Goal: Find specific page/section: Find specific page/section

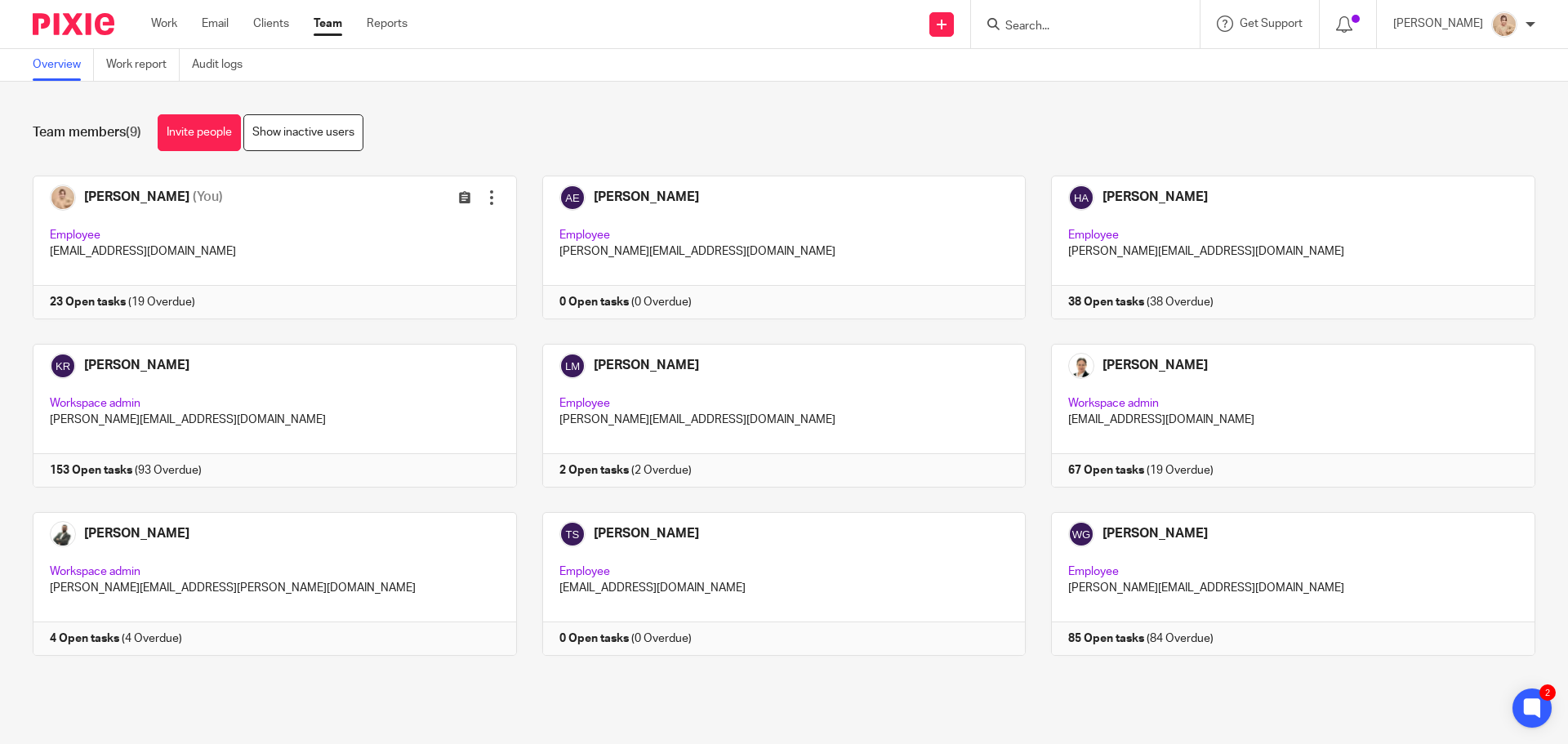
click at [1074, 31] on input "Search" at bounding box center [1077, 27] width 147 height 15
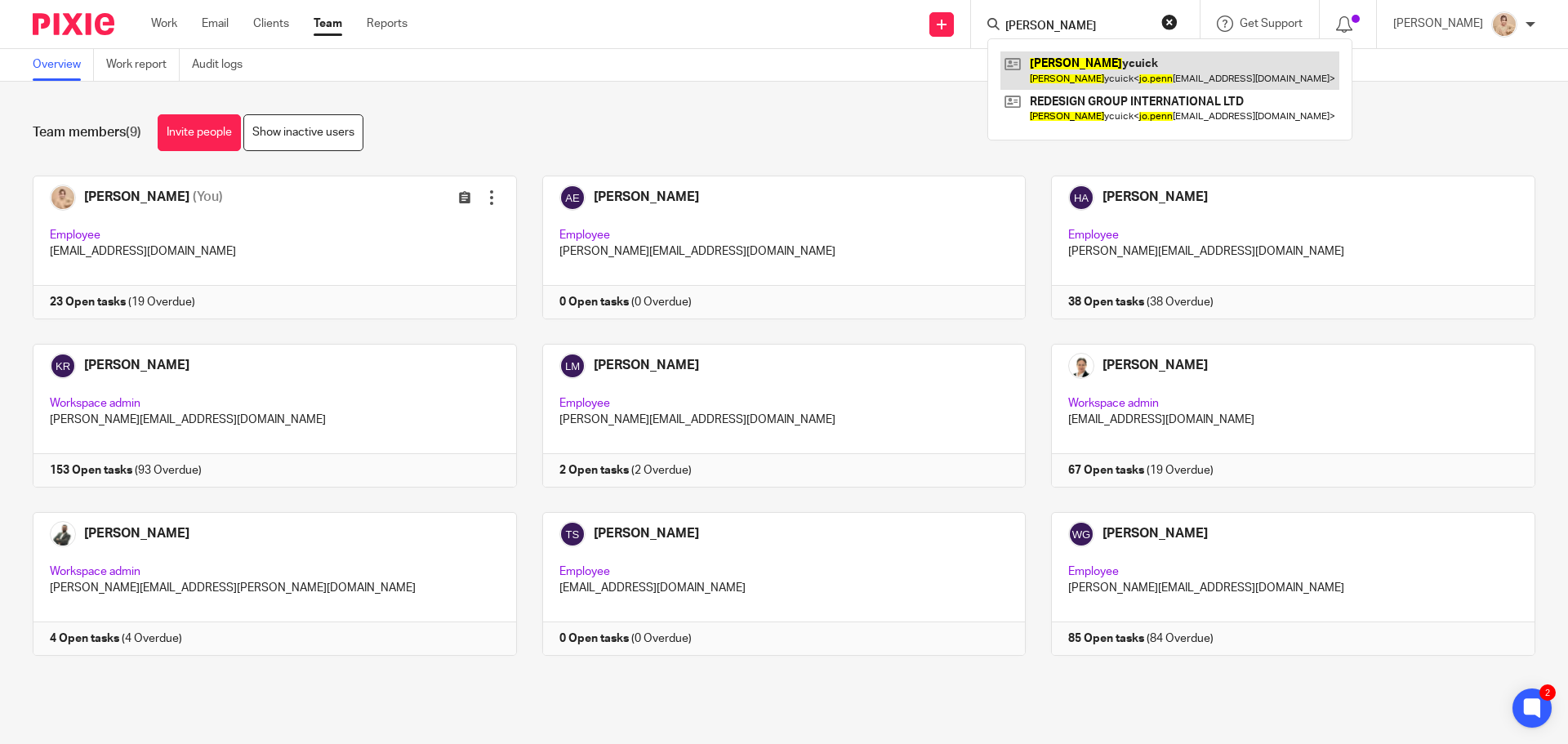
type input "jo penn"
click at [1155, 58] on link at bounding box center [1170, 71] width 339 height 38
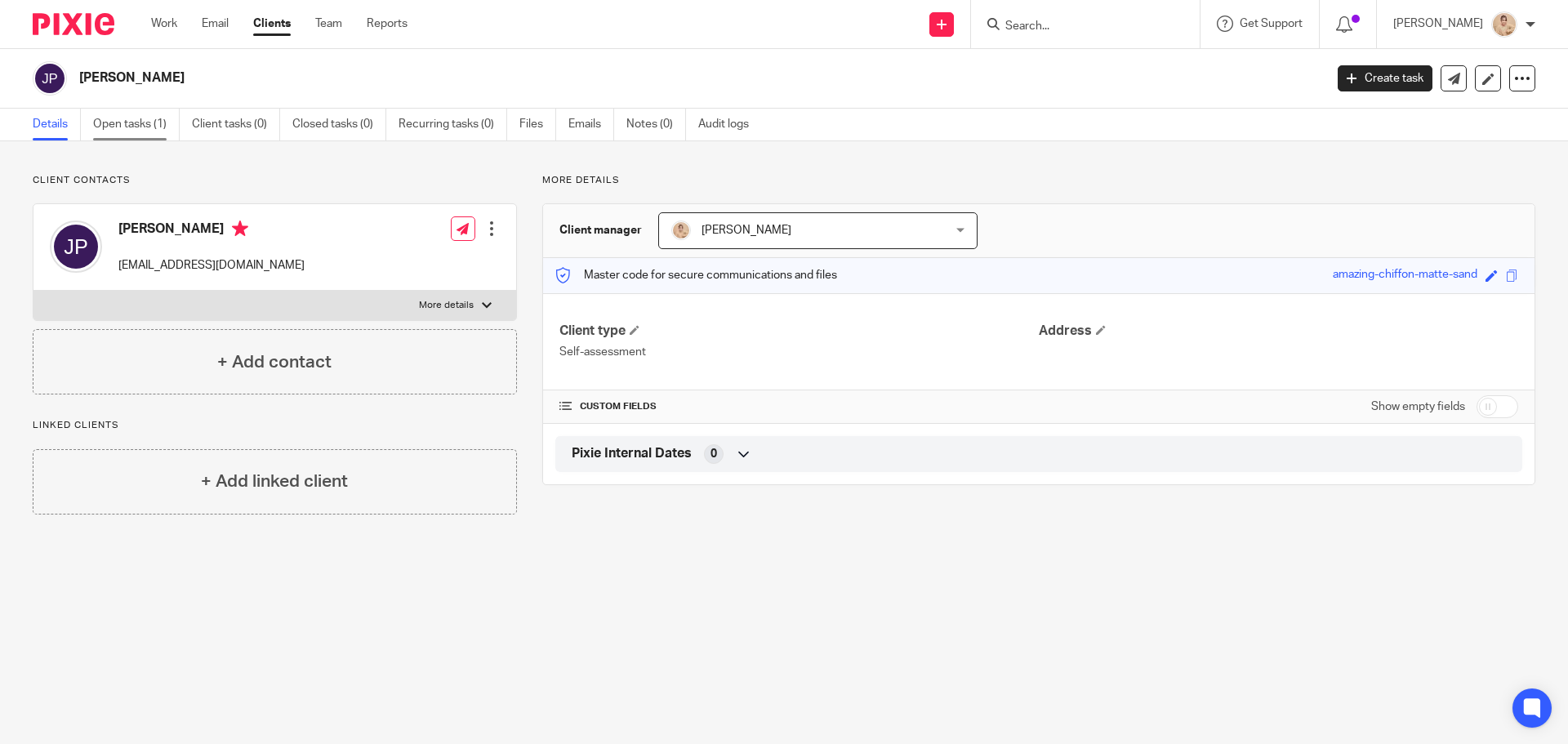
click at [151, 123] on link "Open tasks (1)" at bounding box center [136, 124] width 86 height 32
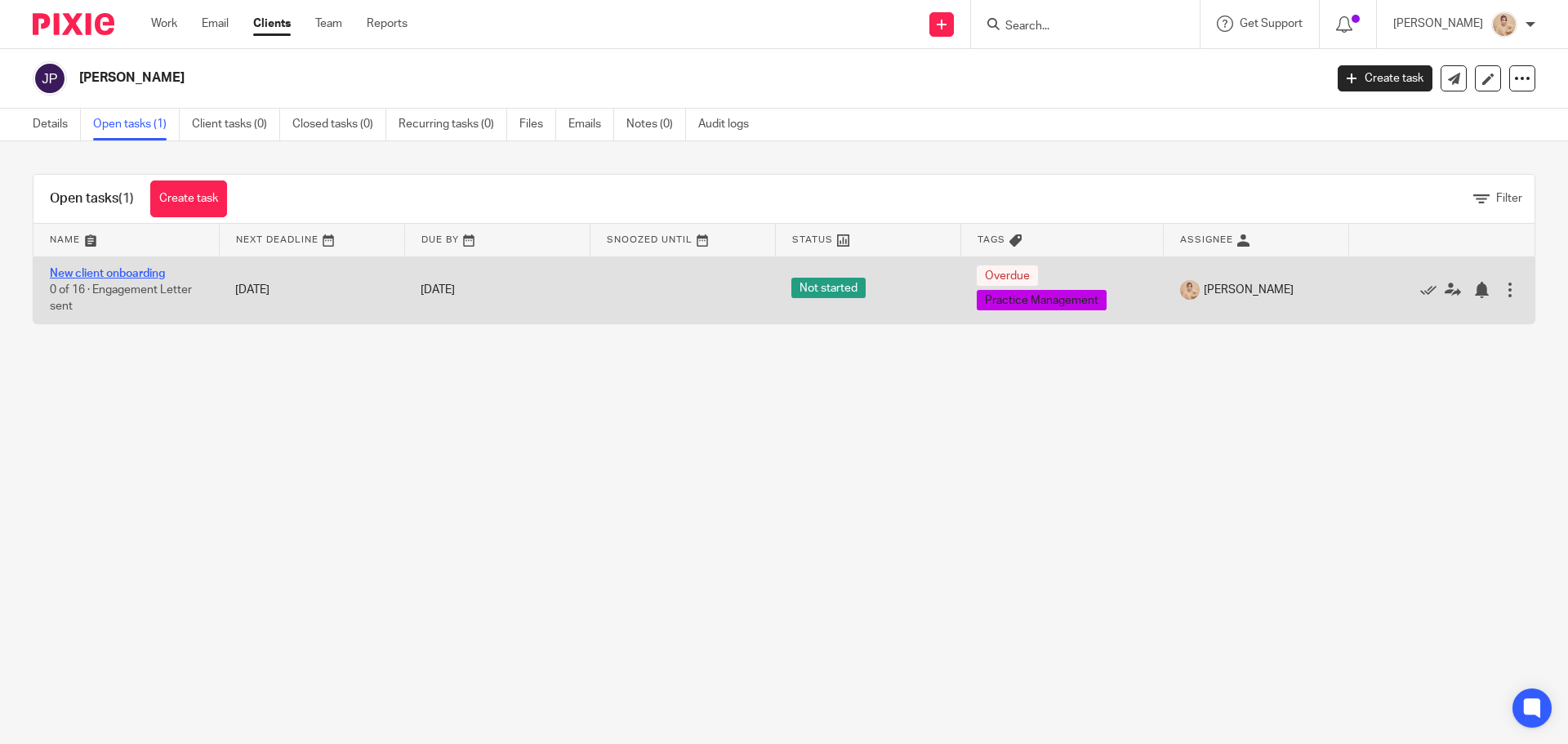
click at [100, 277] on link "New client onboarding" at bounding box center [108, 274] width 115 height 12
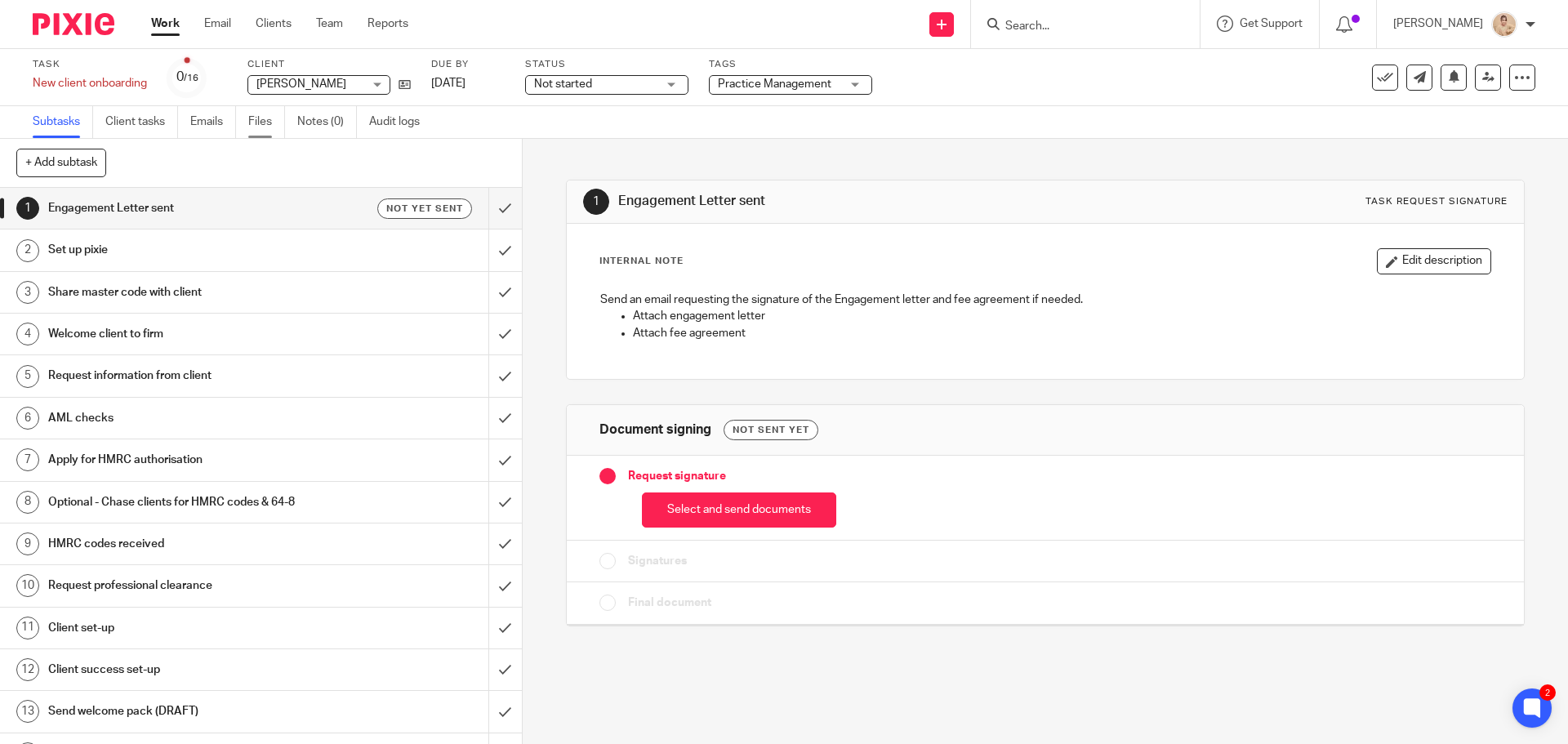
click at [251, 120] on link "Files" at bounding box center [267, 122] width 37 height 32
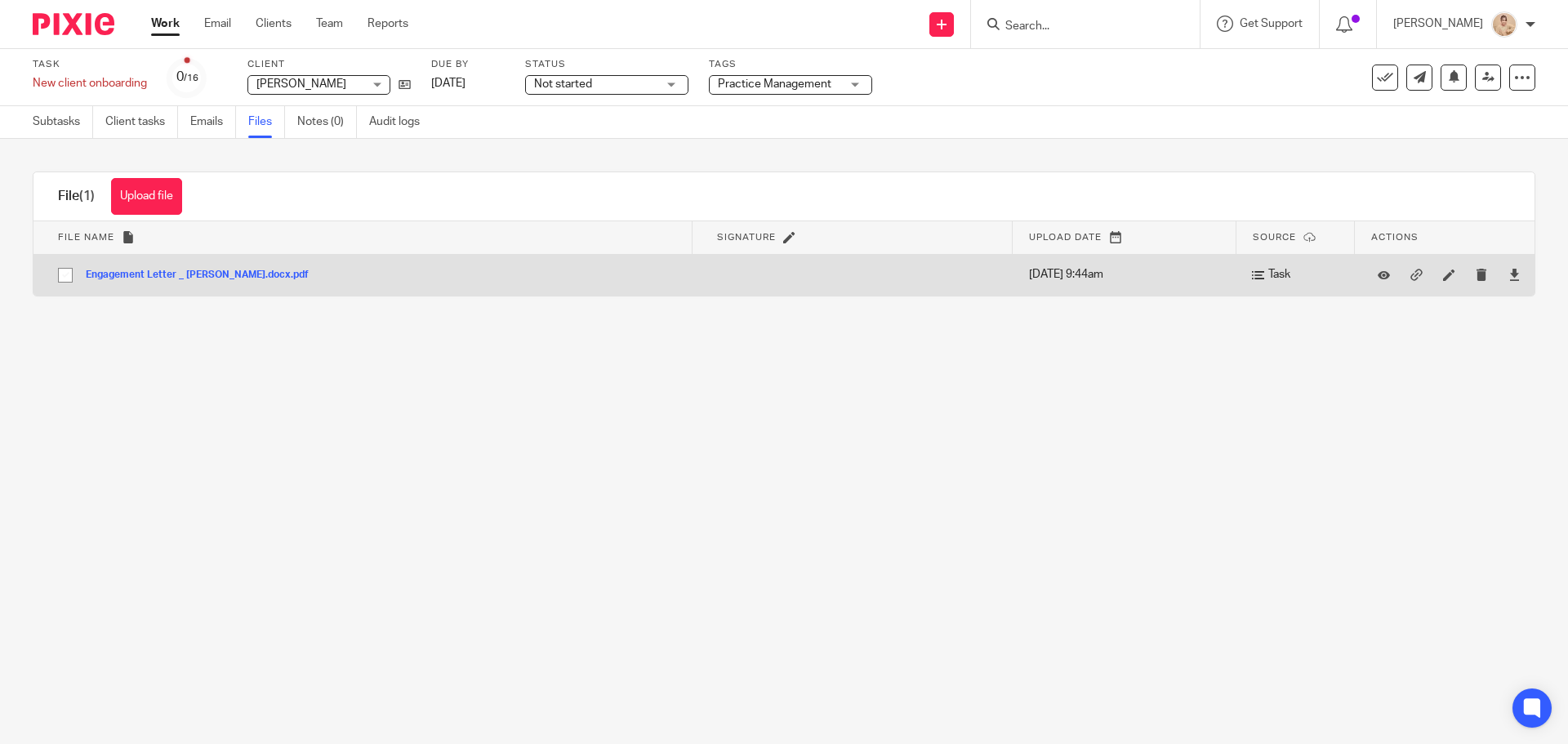
click at [244, 267] on div "Engagement Letter _ Jo Pennycuick.docx.pdf" at bounding box center [203, 275] width 235 height 16
click at [244, 270] on button "Engagement Letter _ Jo Pennycuick.docx.pdf" at bounding box center [203, 276] width 235 height 12
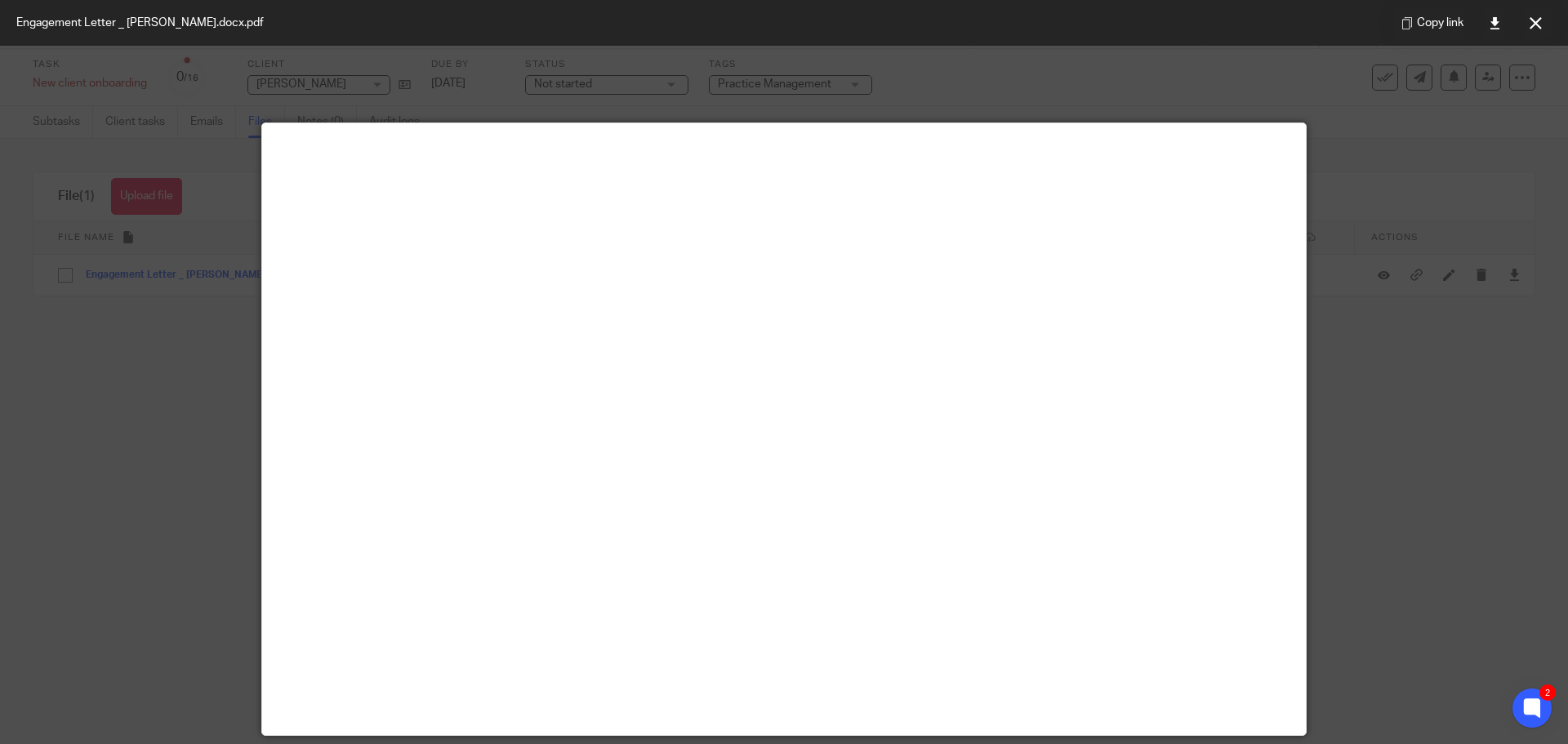
click at [243, 66] on div at bounding box center [784, 372] width 1568 height 744
drag, startPoint x: 1545, startPoint y: 14, endPoint x: 1533, endPoint y: 21, distance: 13.9
click at [1545, 15] on button at bounding box center [1536, 23] width 33 height 33
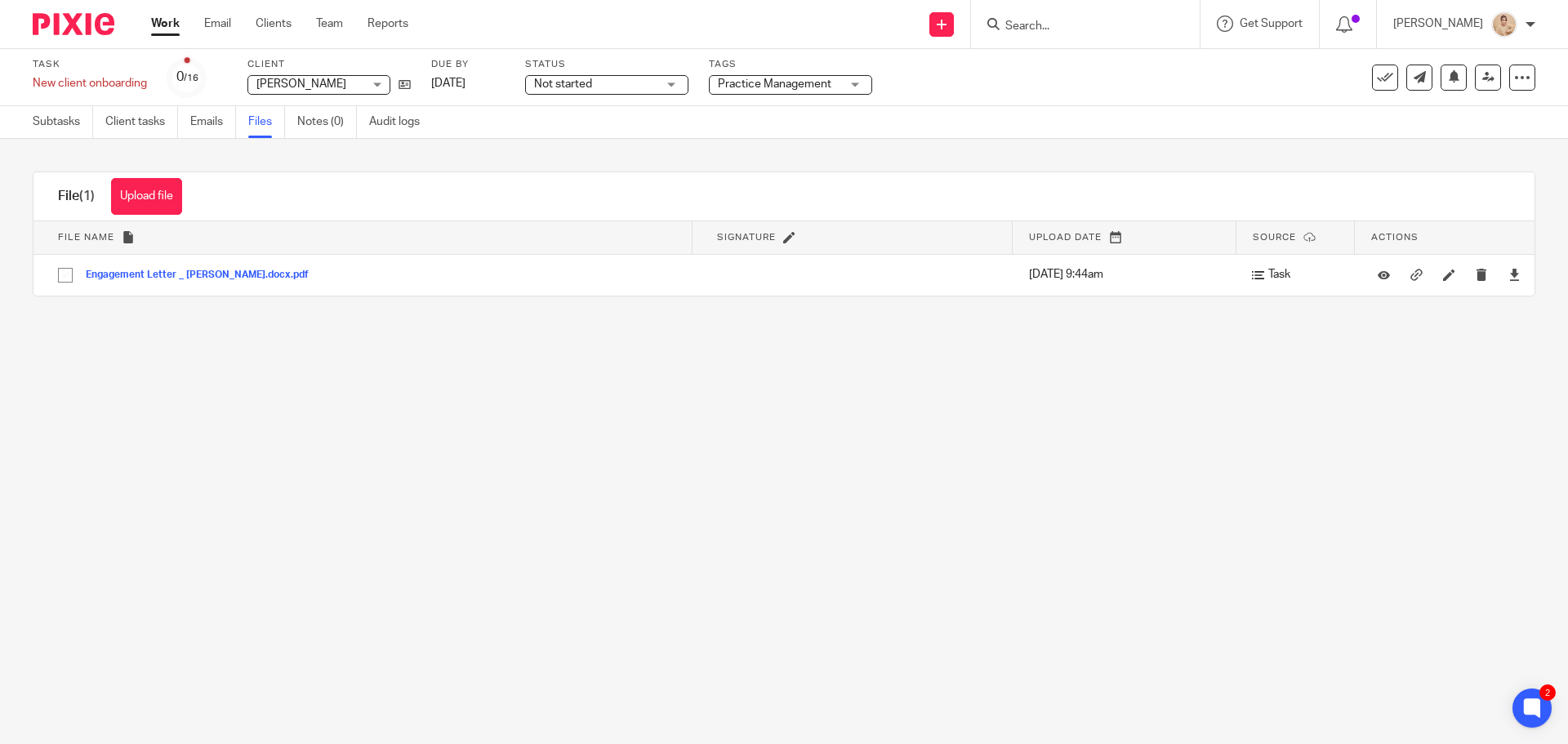
click at [1051, 22] on input "Search" at bounding box center [1077, 27] width 147 height 15
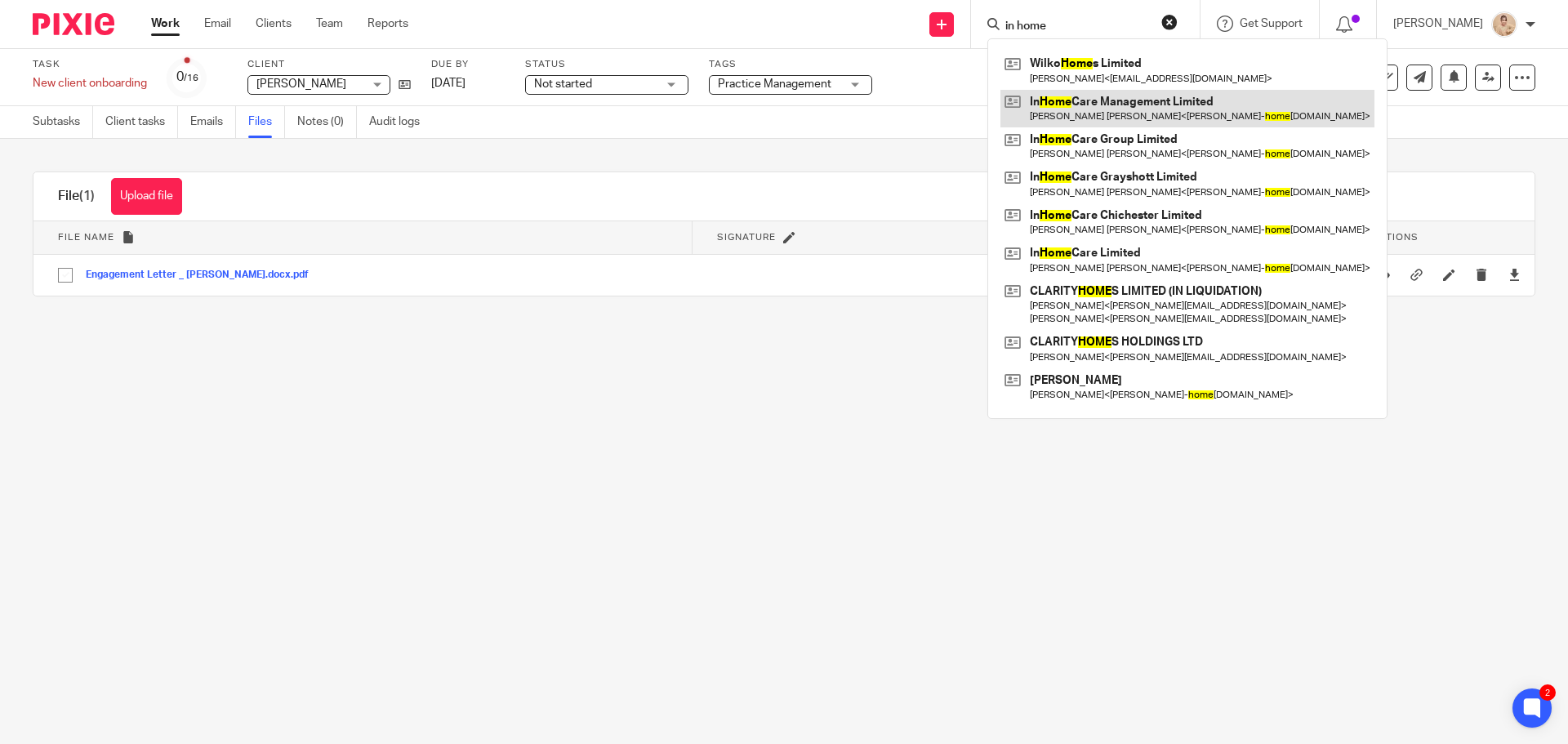
type input "in home"
click at [1147, 112] on link at bounding box center [1187, 109] width 374 height 38
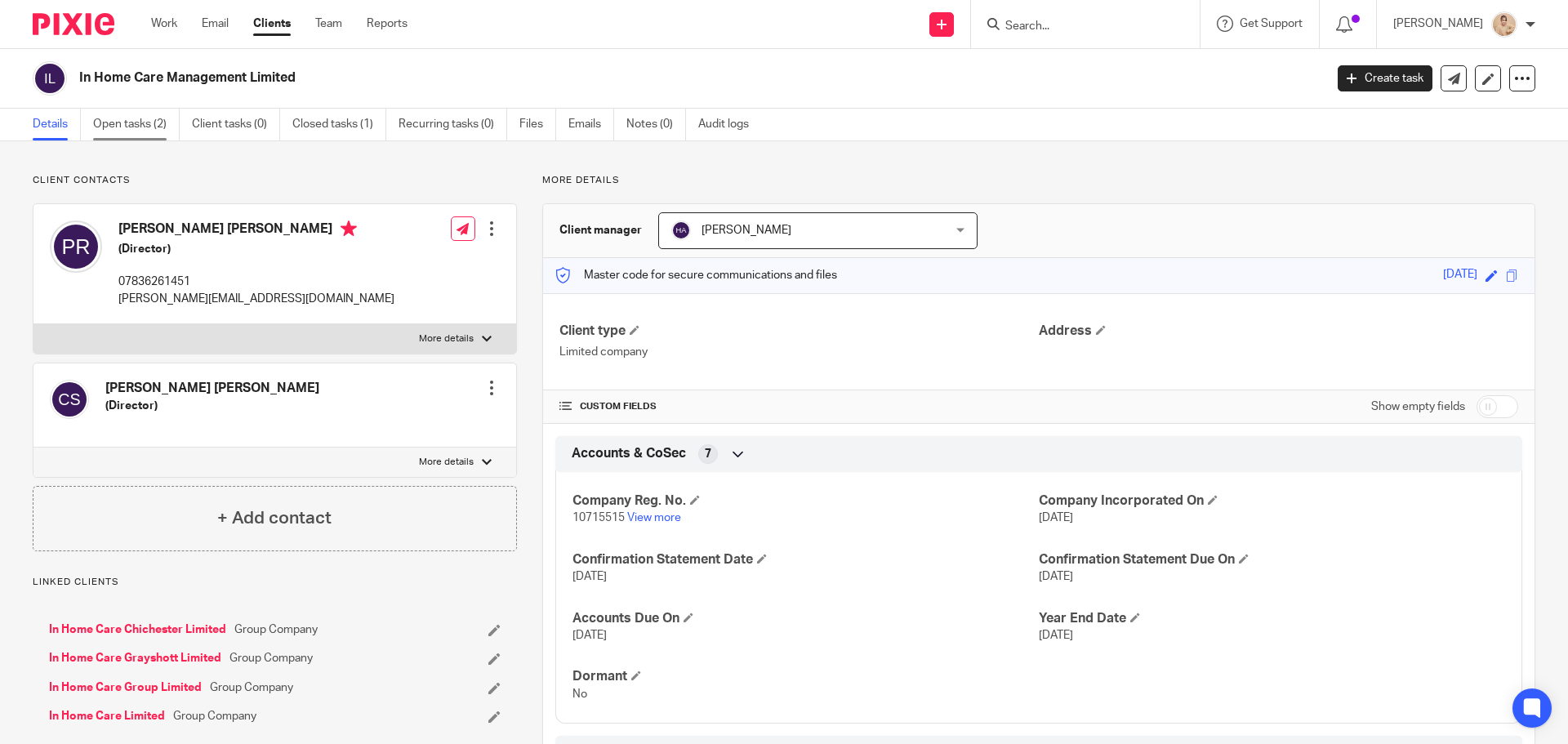
click at [137, 120] on link "Open tasks (2)" at bounding box center [136, 124] width 86 height 32
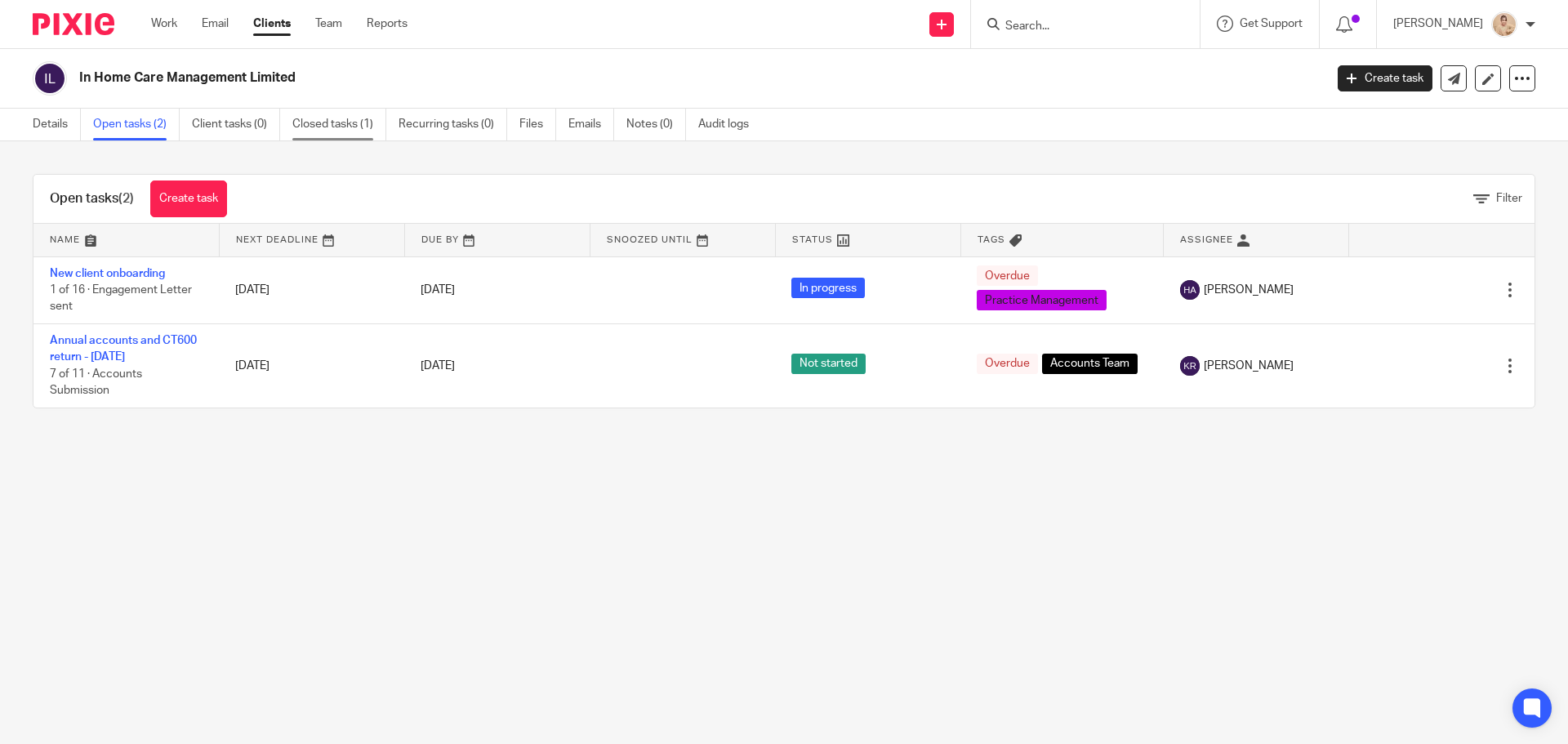
click at [353, 123] on link "Closed tasks (1)" at bounding box center [339, 124] width 94 height 32
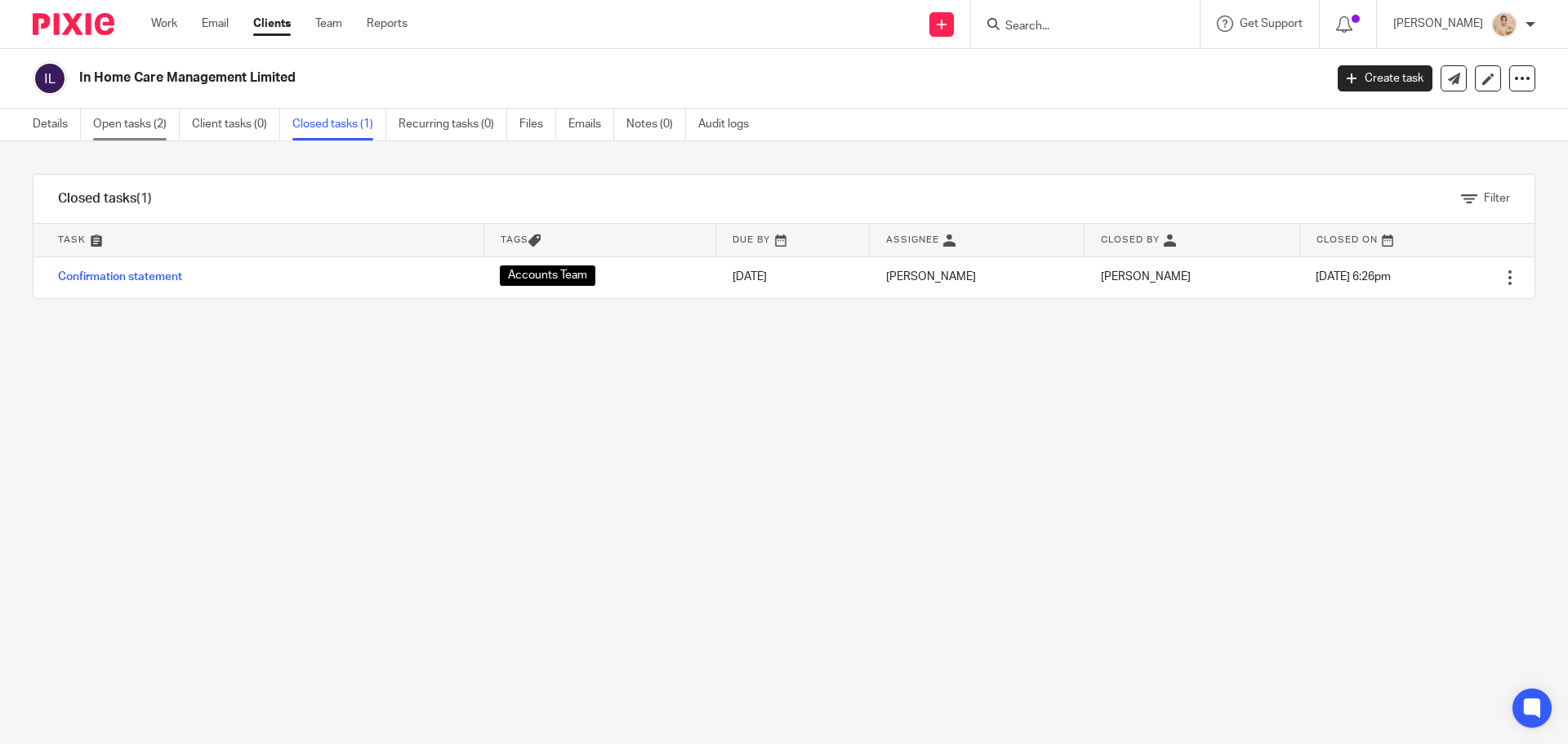
click at [161, 123] on link "Open tasks (2)" at bounding box center [136, 124] width 86 height 32
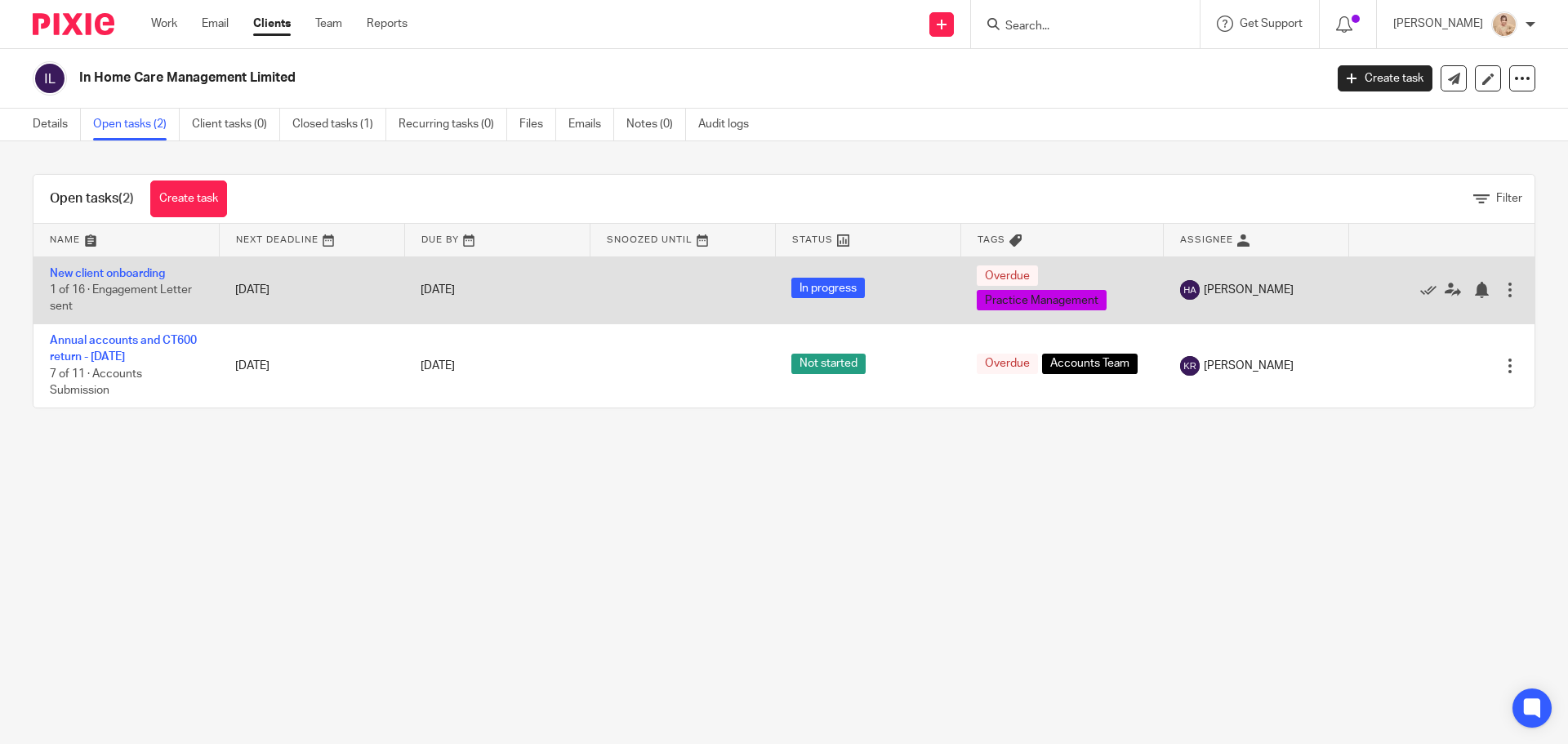
click at [170, 310] on td "New client onboarding 1 of 16 · Engagement Letter sent" at bounding box center [126, 290] width 185 height 67
click at [268, 295] on td "[DATE]" at bounding box center [311, 290] width 185 height 67
click at [160, 275] on link "New client onboarding" at bounding box center [108, 274] width 115 height 12
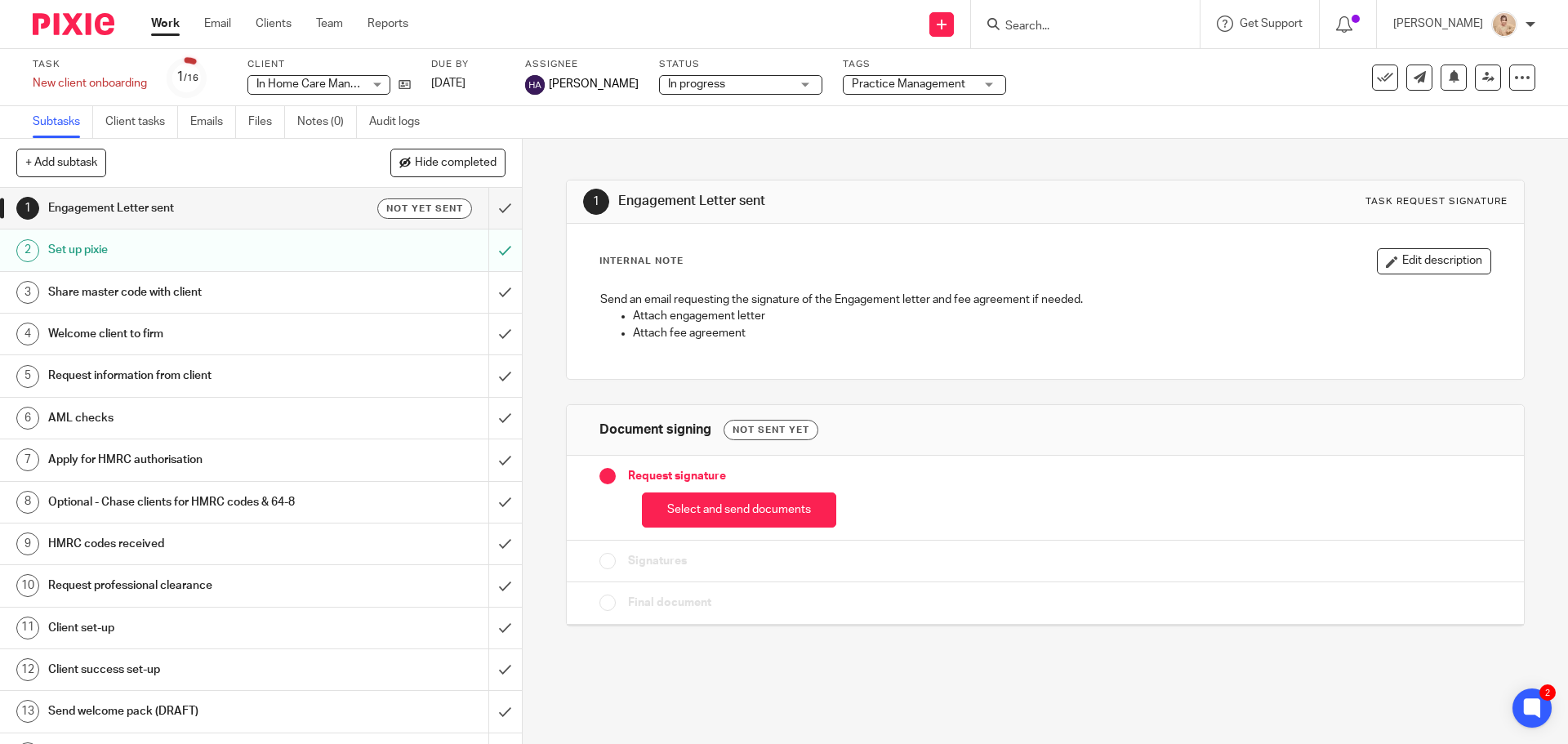
click at [1053, 25] on input "Search" at bounding box center [1077, 27] width 147 height 15
click at [1023, 35] on form at bounding box center [1090, 24] width 174 height 21
click at [1048, 34] on input "Search" at bounding box center [1077, 27] width 147 height 15
click at [1049, 30] on input "Search" at bounding box center [1077, 27] width 147 height 15
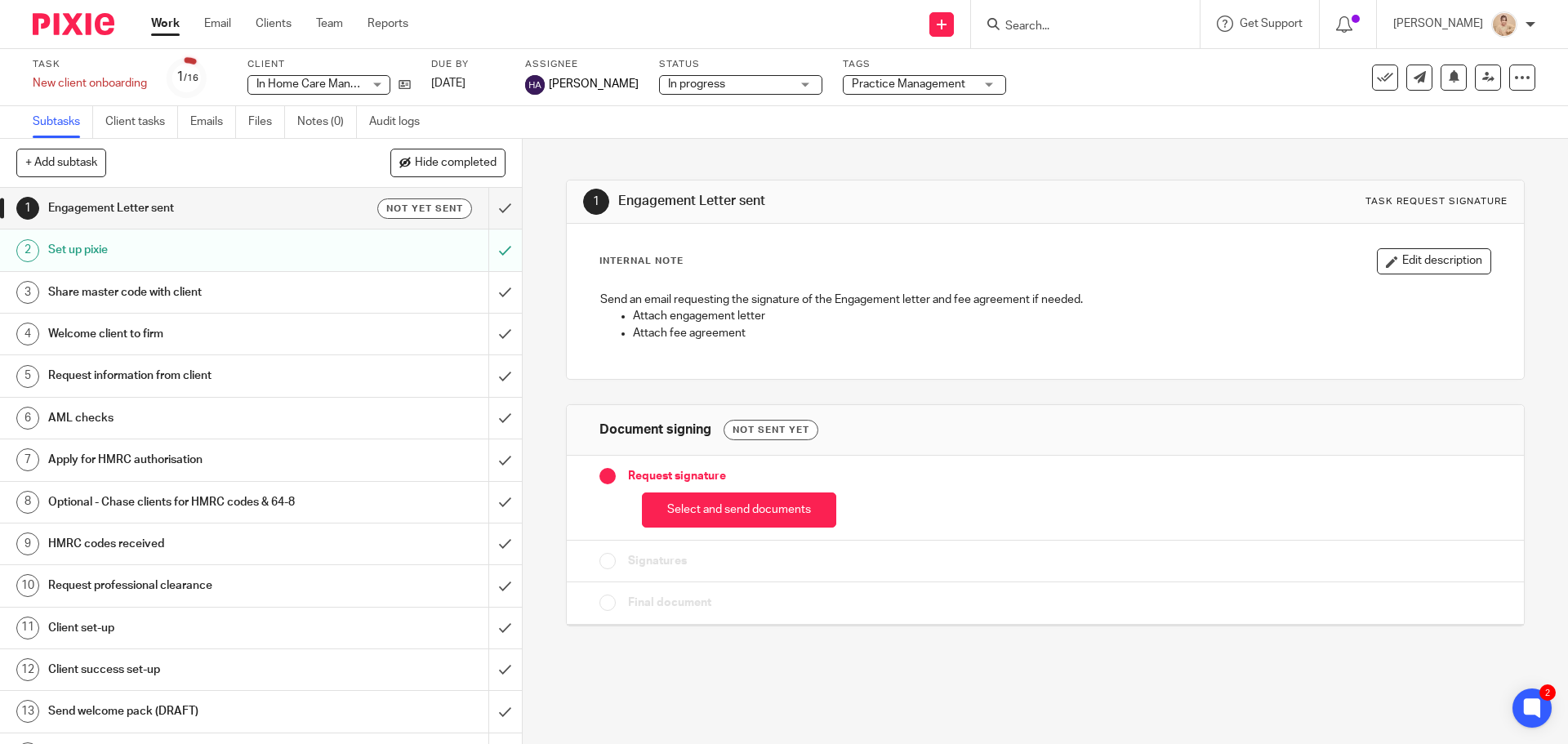
click at [1049, 30] on input "Search" at bounding box center [1077, 27] width 147 height 15
click at [1049, 29] on input "Search" at bounding box center [1077, 27] width 147 height 15
drag, startPoint x: 562, startPoint y: 92, endPoint x: 540, endPoint y: 128, distance: 42.2
click at [554, 123] on div "Task New client onboarding Save New client onboarding 1 /16 Client In Home Care…" at bounding box center [784, 94] width 1568 height 90
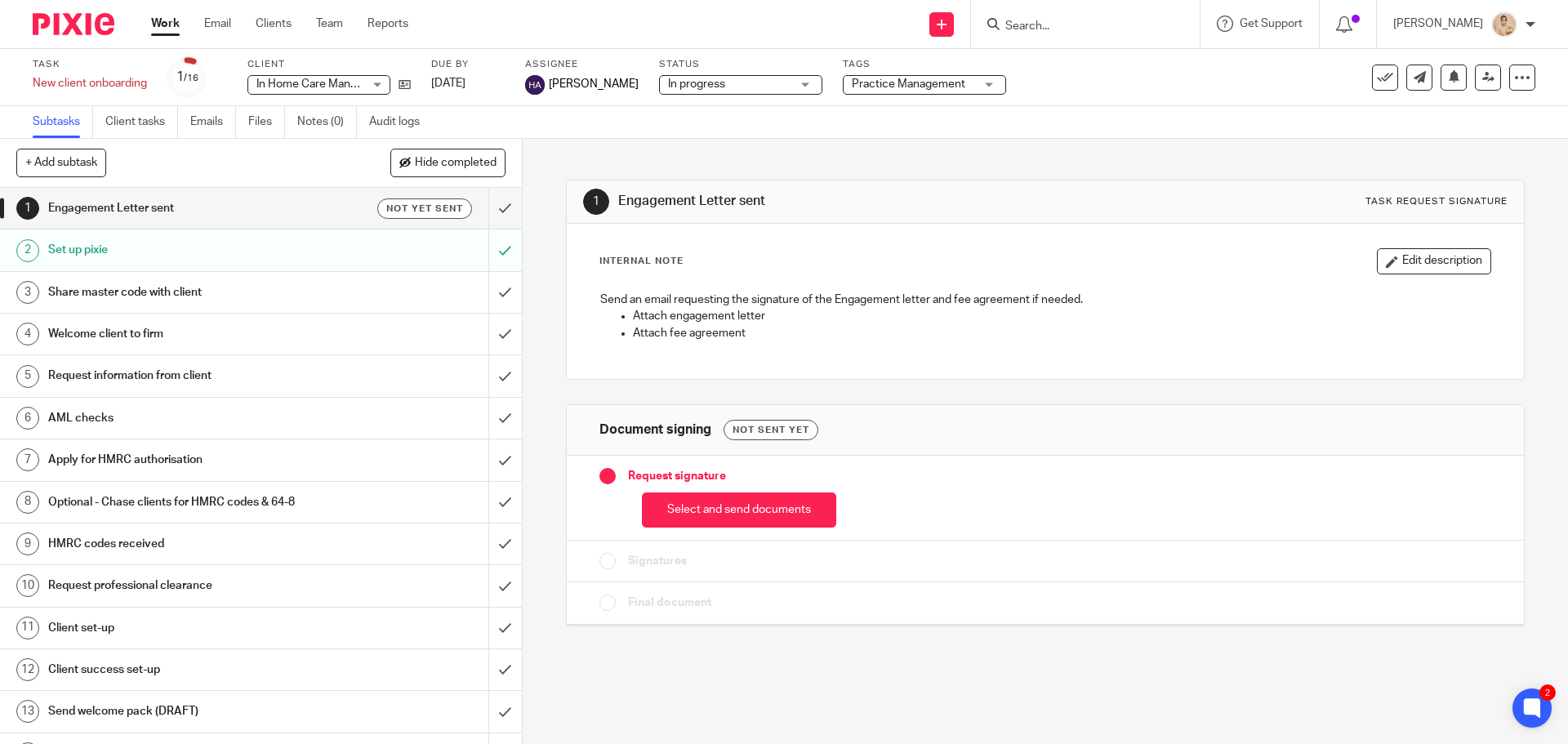
click at [566, 144] on div "1 Engagement Letter sent Task request signature Internal Note Edit description …" at bounding box center [1045, 391] width 958 height 505
click at [346, 90] on span "In Home Care Management Limited" at bounding box center [309, 84] width 106 height 17
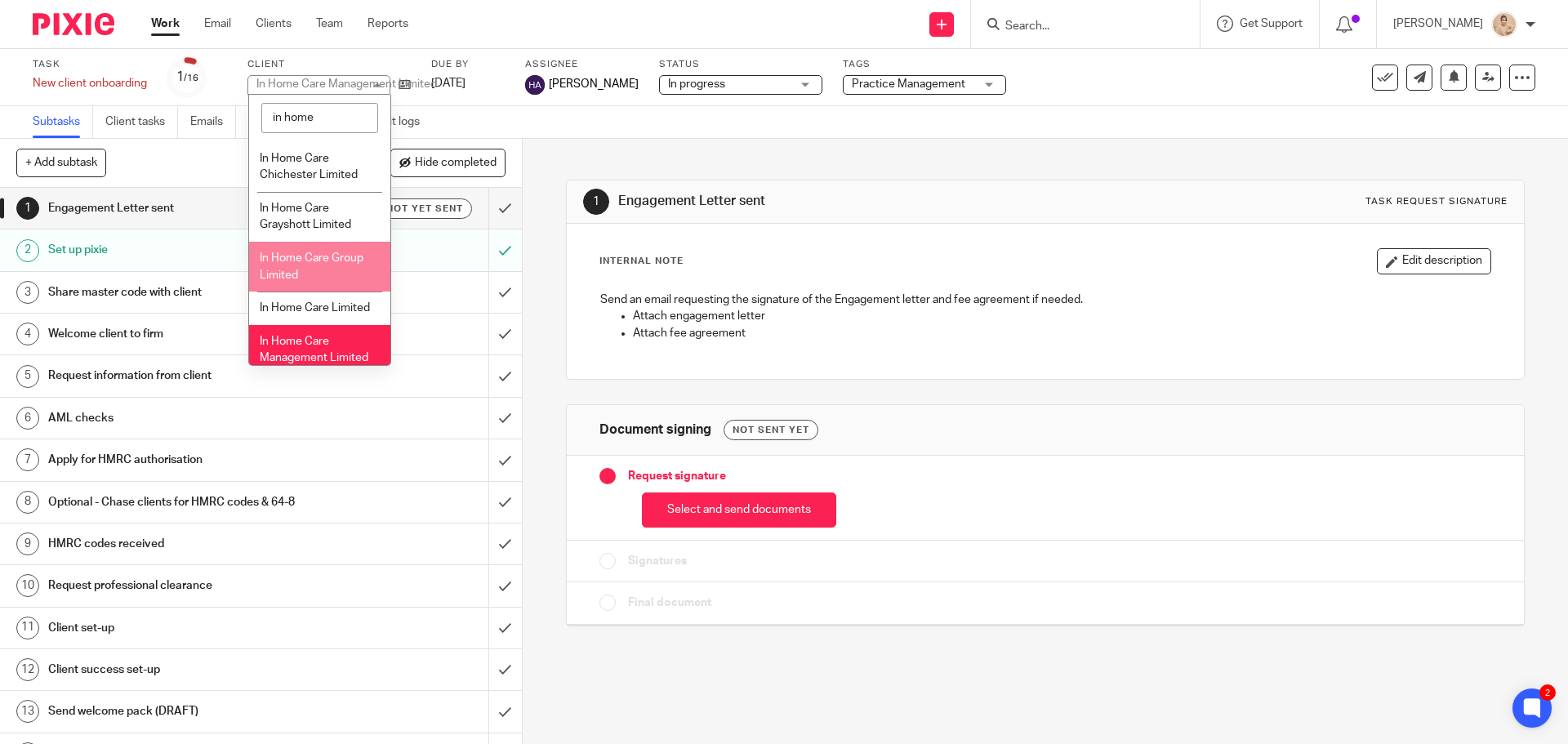
type input "in home"
click at [345, 277] on li "In Home Care Group Limited" at bounding box center [320, 267] width 141 height 50
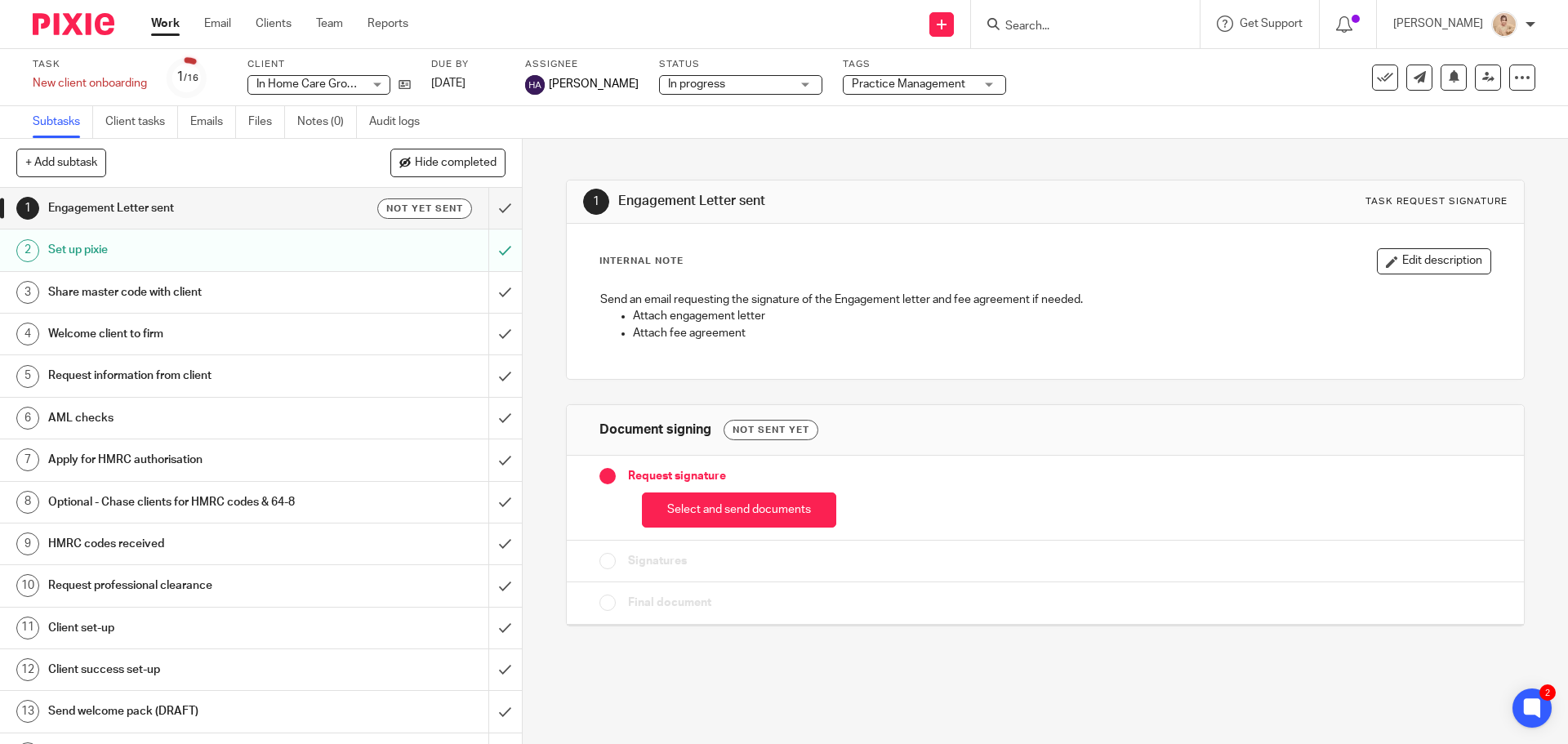
click at [334, 88] on span "In Home Care Group Limited" at bounding box center [329, 84] width 145 height 12
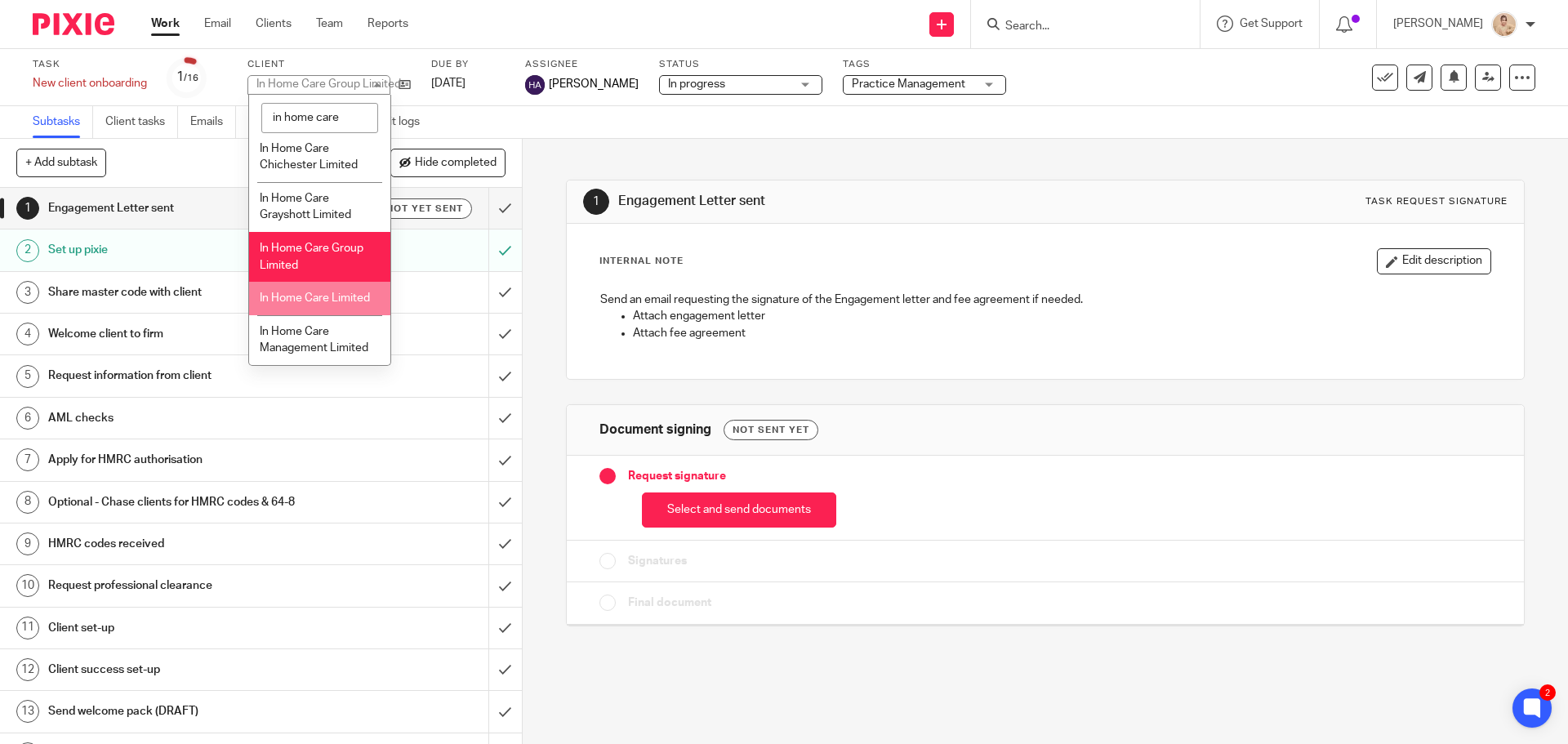
scroll to position [44, 0]
type input "in home care"
click at [319, 282] on li "In Home Care Limited" at bounding box center [320, 299] width 141 height 34
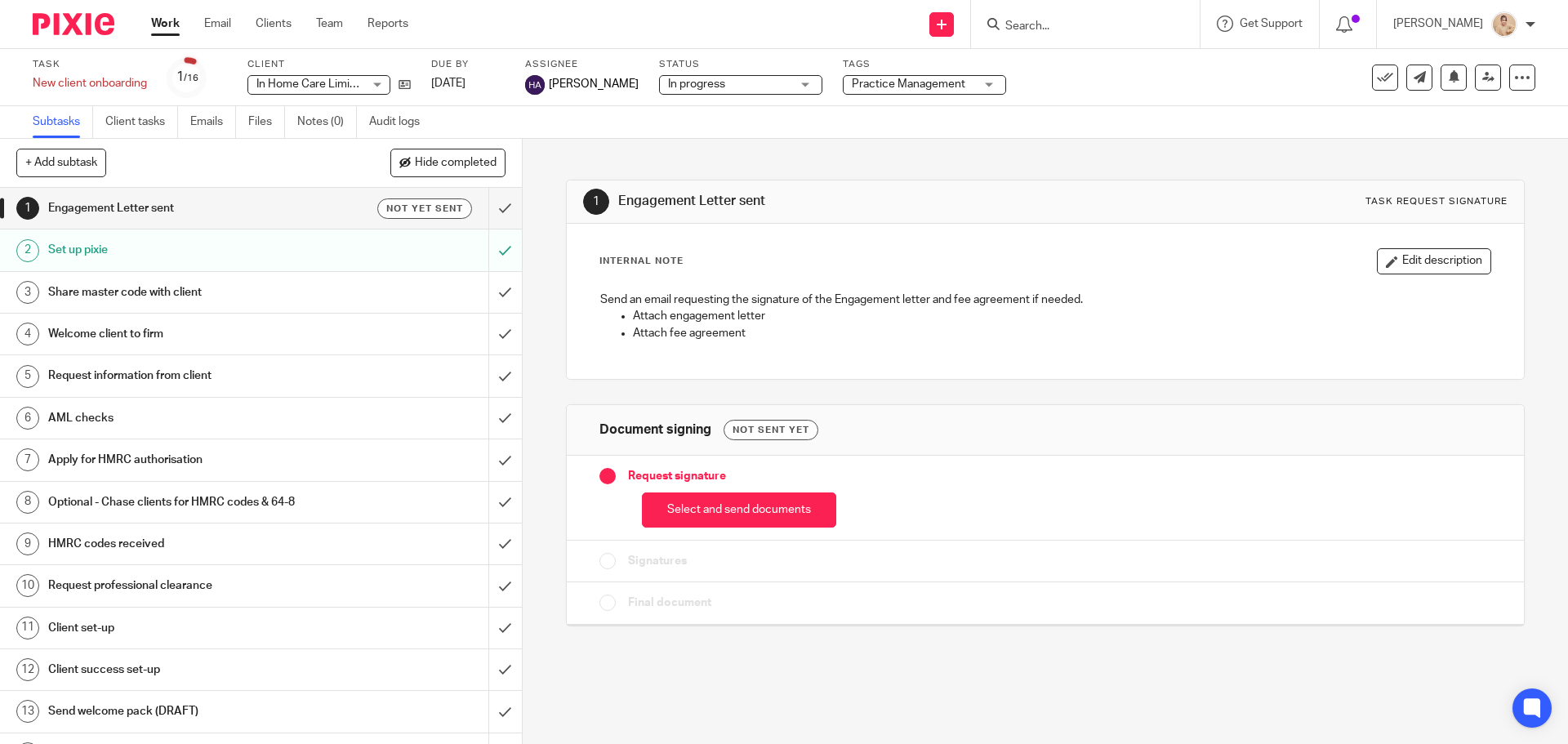
click at [318, 88] on span "In Home Care Limited" at bounding box center [312, 84] width 110 height 12
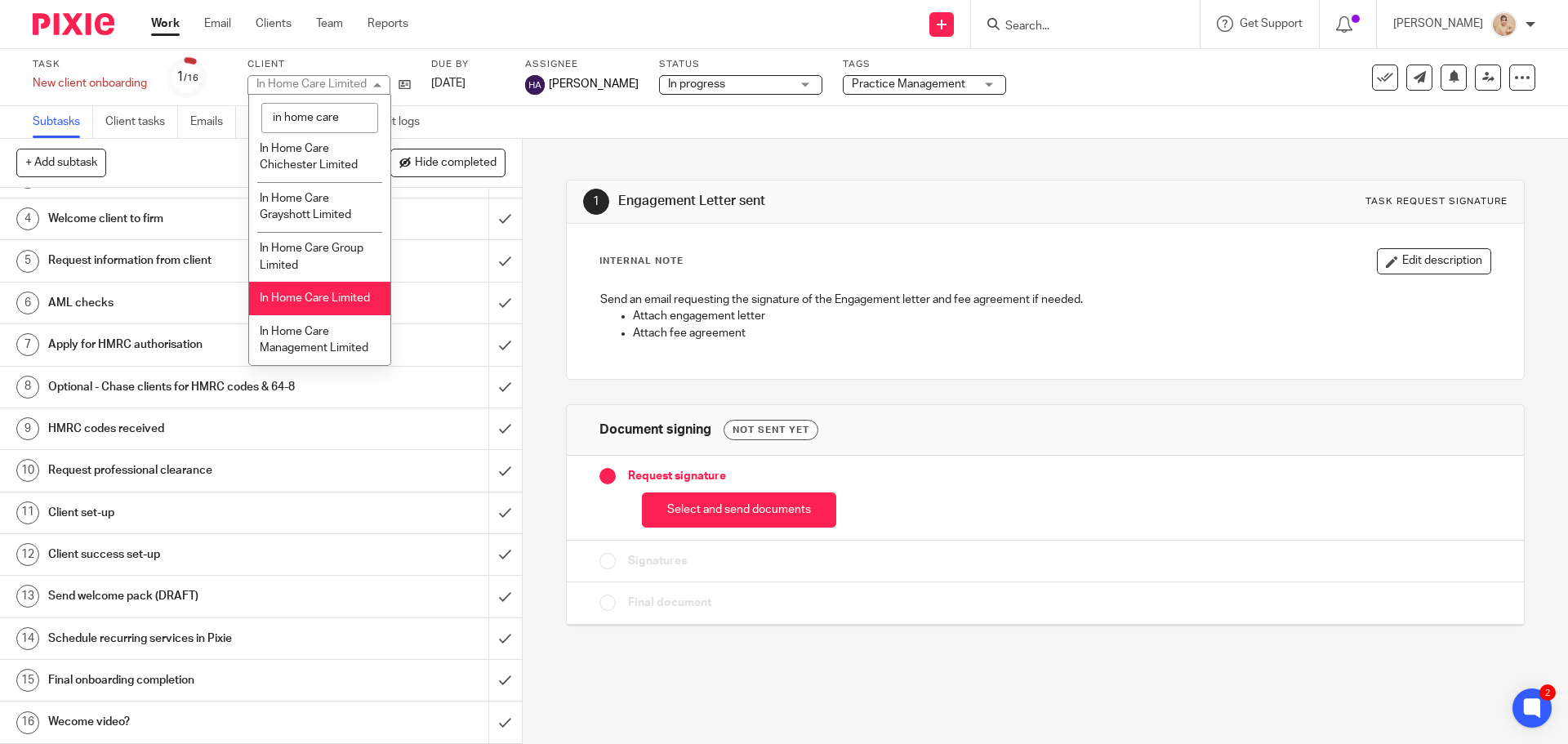
scroll to position [44, 0]
type input "in home care"
click at [276, 344] on span "In Home Care Management Limited" at bounding box center [314, 340] width 109 height 29
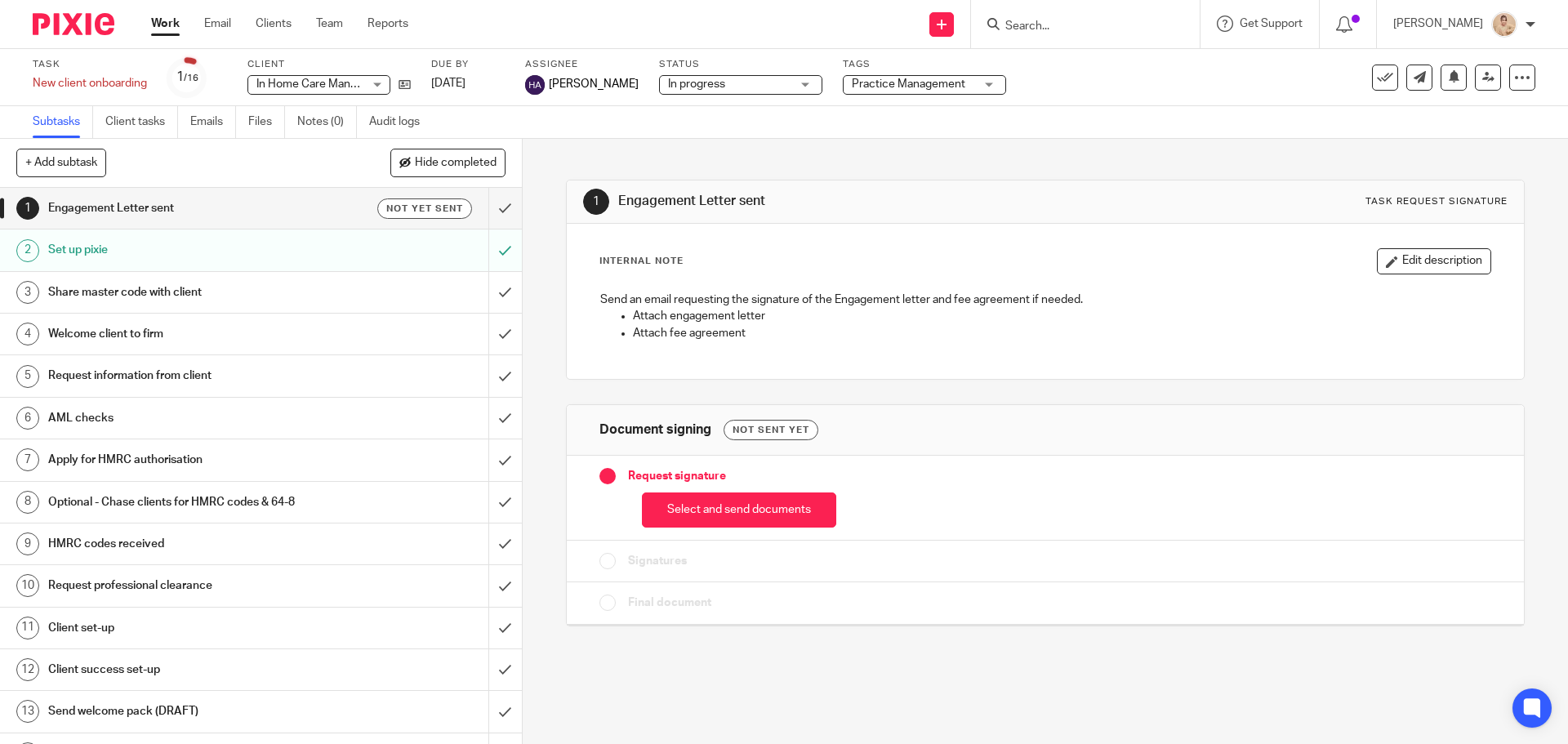
click at [336, 75] on div "In Home Care Management Limited In Home Care Management Limited" at bounding box center [319, 85] width 143 height 20
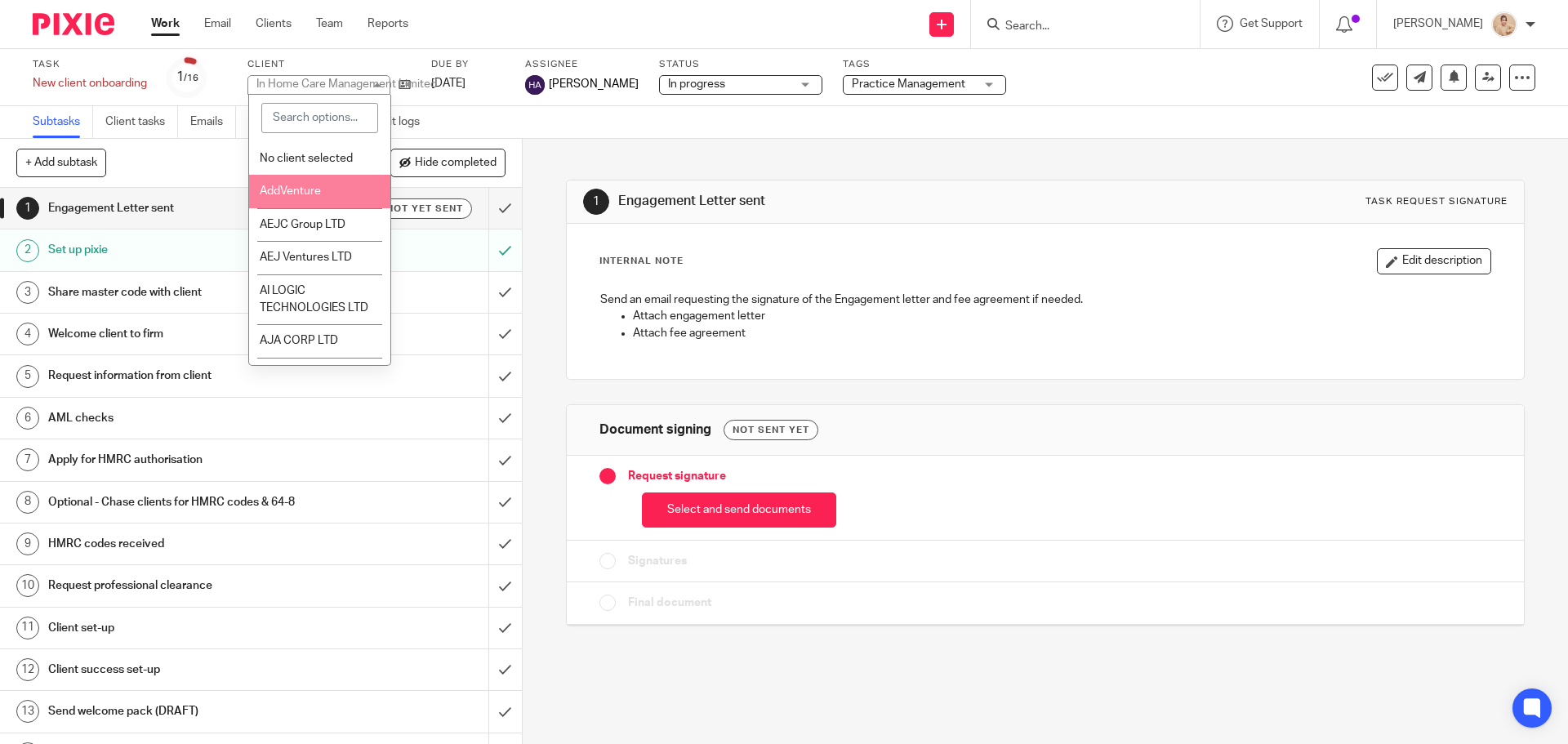
click at [330, 202] on li "AddVenture" at bounding box center [320, 191] width 141 height 34
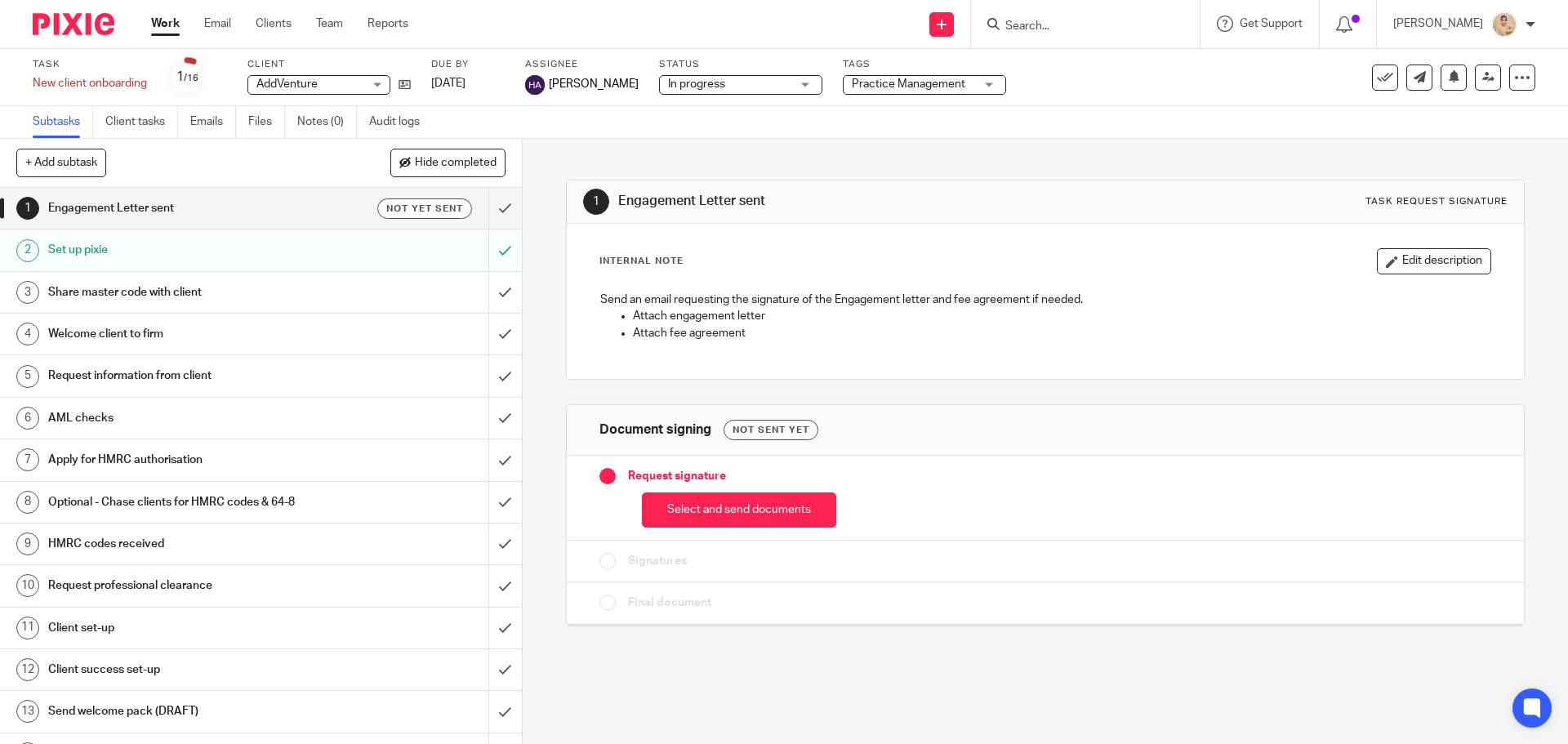
drag, startPoint x: 342, startPoint y: 61, endPoint x: 302, endPoint y: 140, distance: 88.5
click at [341, 60] on div "Client AddVenture AddVenture No client selected AddVenture AEJC Group LTD AEJ V…" at bounding box center [329, 77] width 164 height 40
click at [327, 81] on span "AddVenture" at bounding box center [309, 84] width 106 height 17
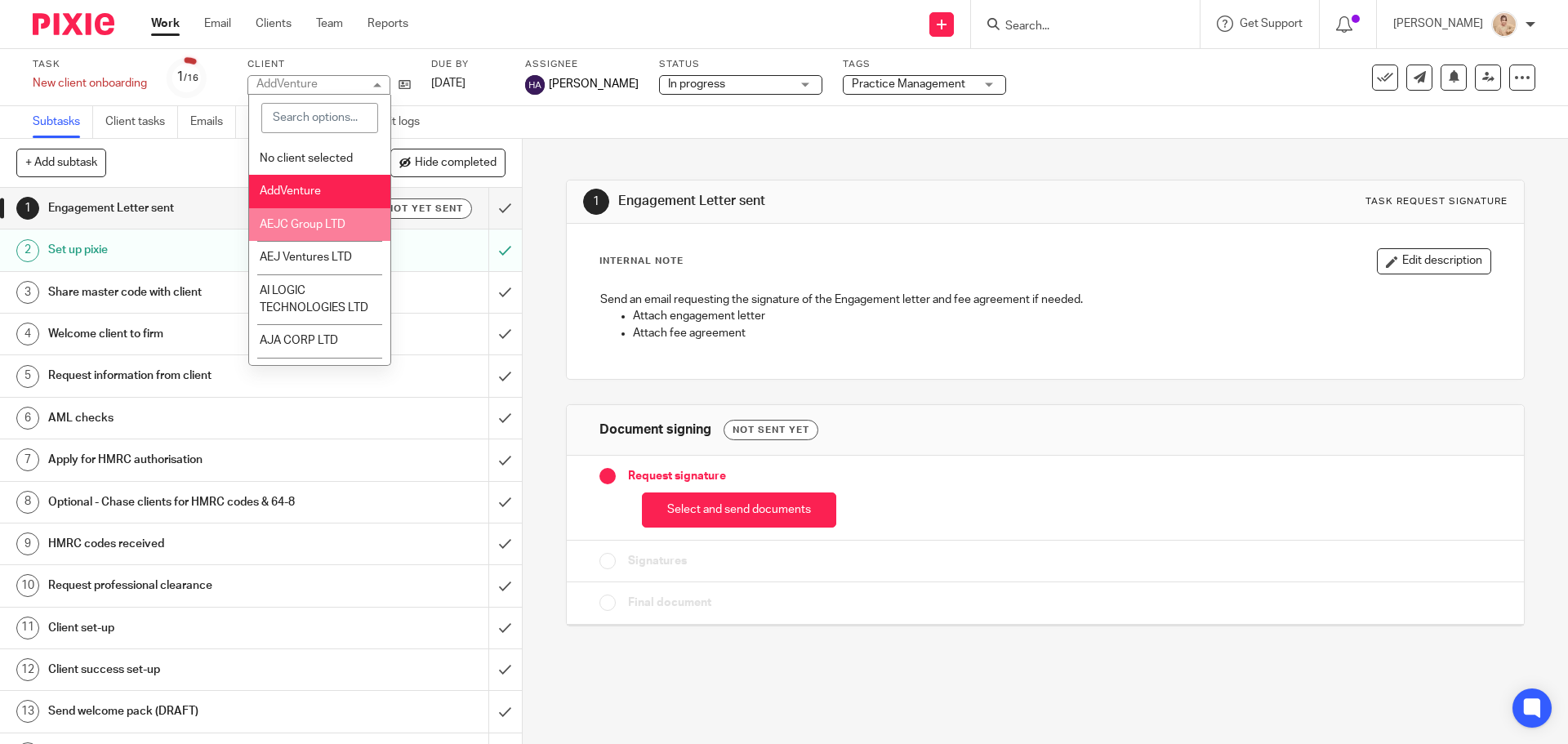
click at [294, 212] on li "AEJC Group LTD" at bounding box center [320, 225] width 141 height 34
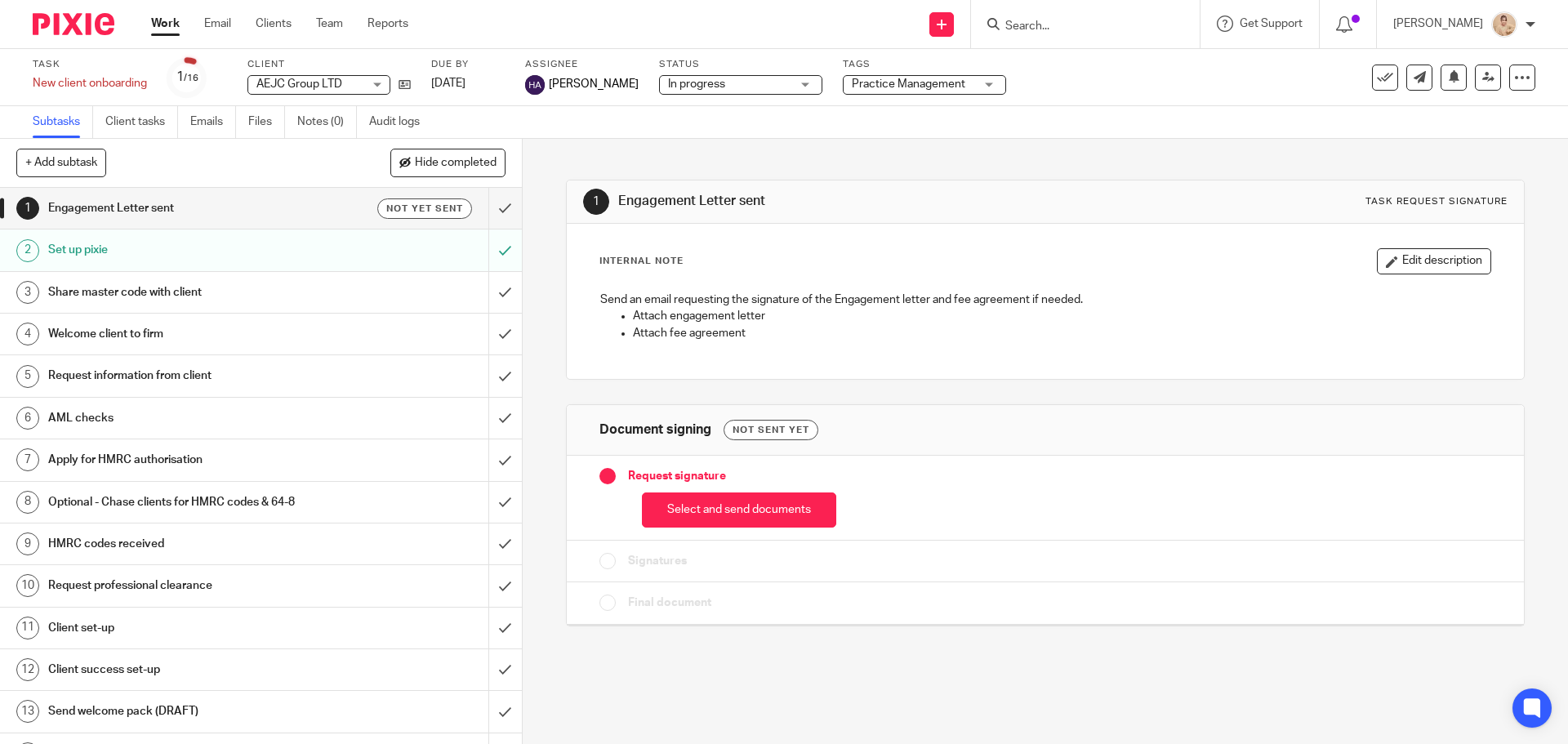
click at [330, 85] on span "AEJC Group LTD" at bounding box center [299, 84] width 86 height 12
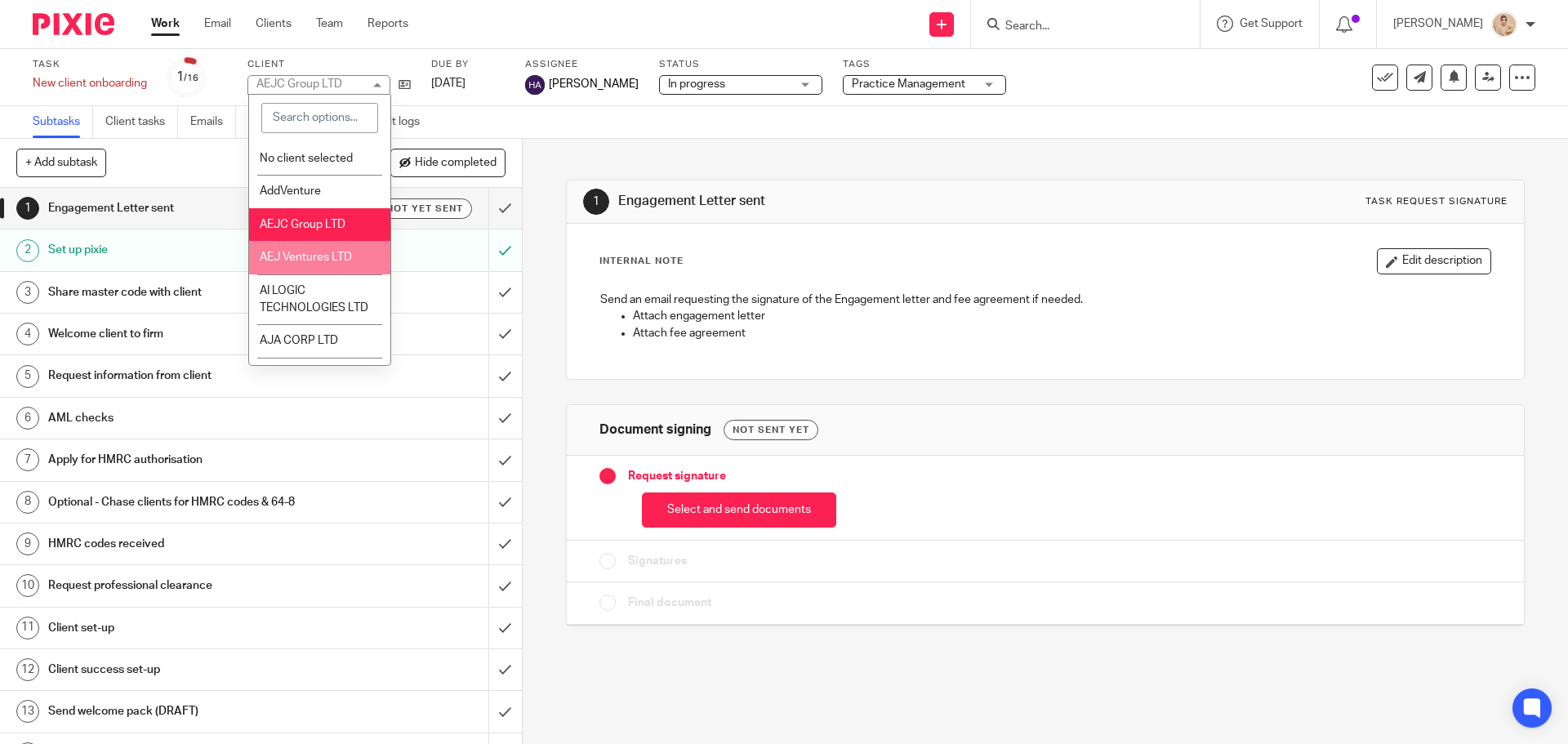
click at [285, 245] on li "AEJ Ventures LTD" at bounding box center [320, 258] width 141 height 34
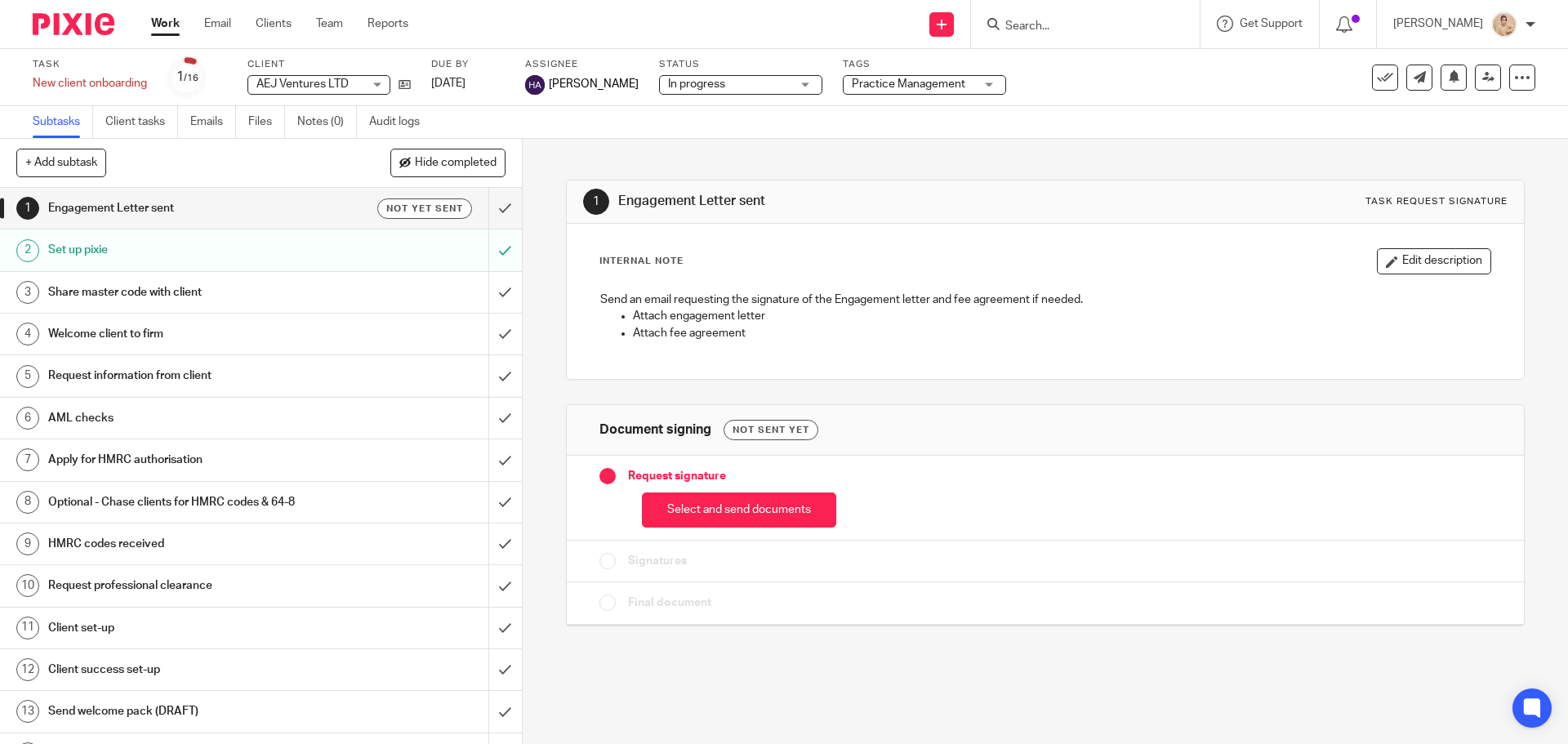
click at [368, 86] on div "AEJ Ventures LTD AEJ Ventures LTD" at bounding box center [319, 85] width 143 height 20
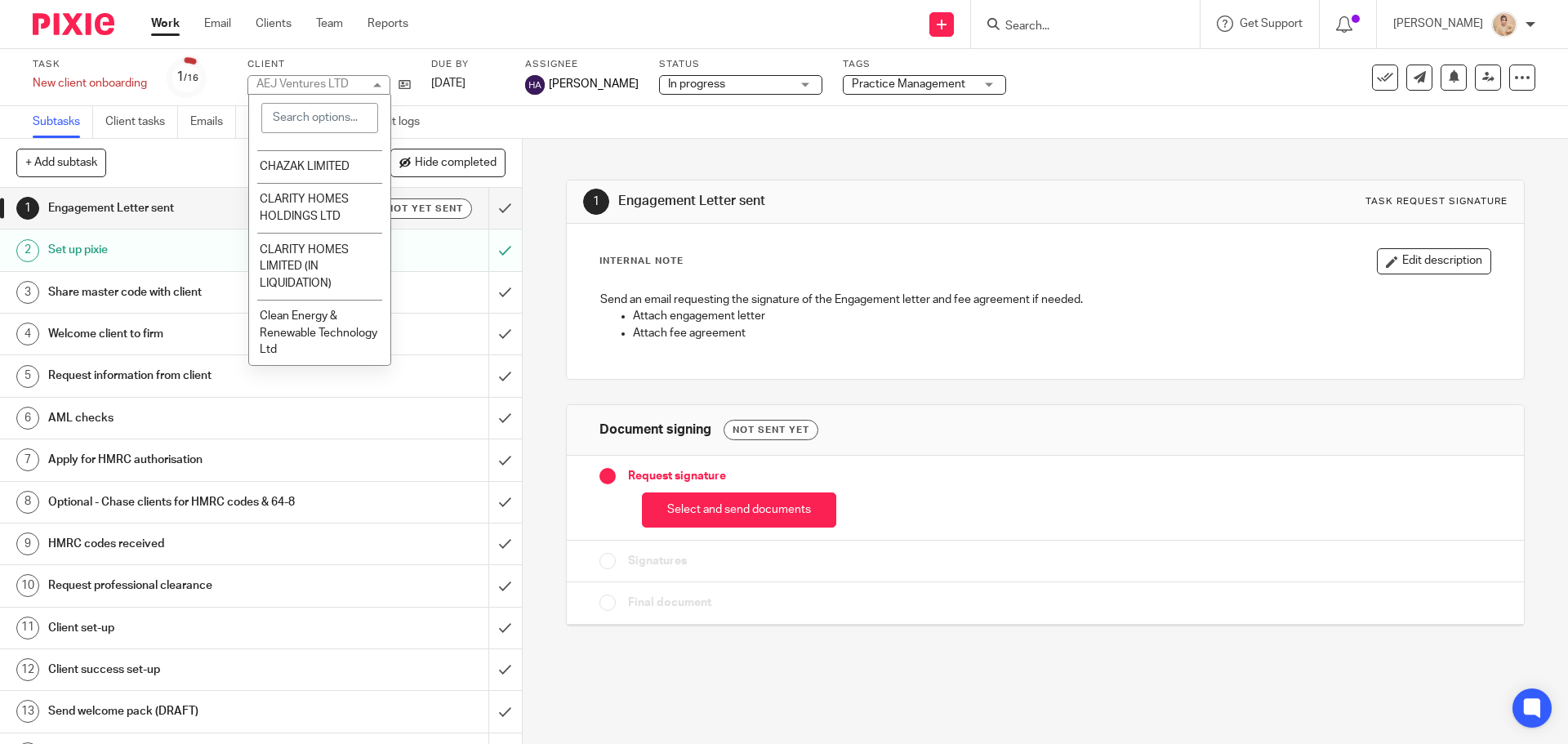
scroll to position [1678, 0]
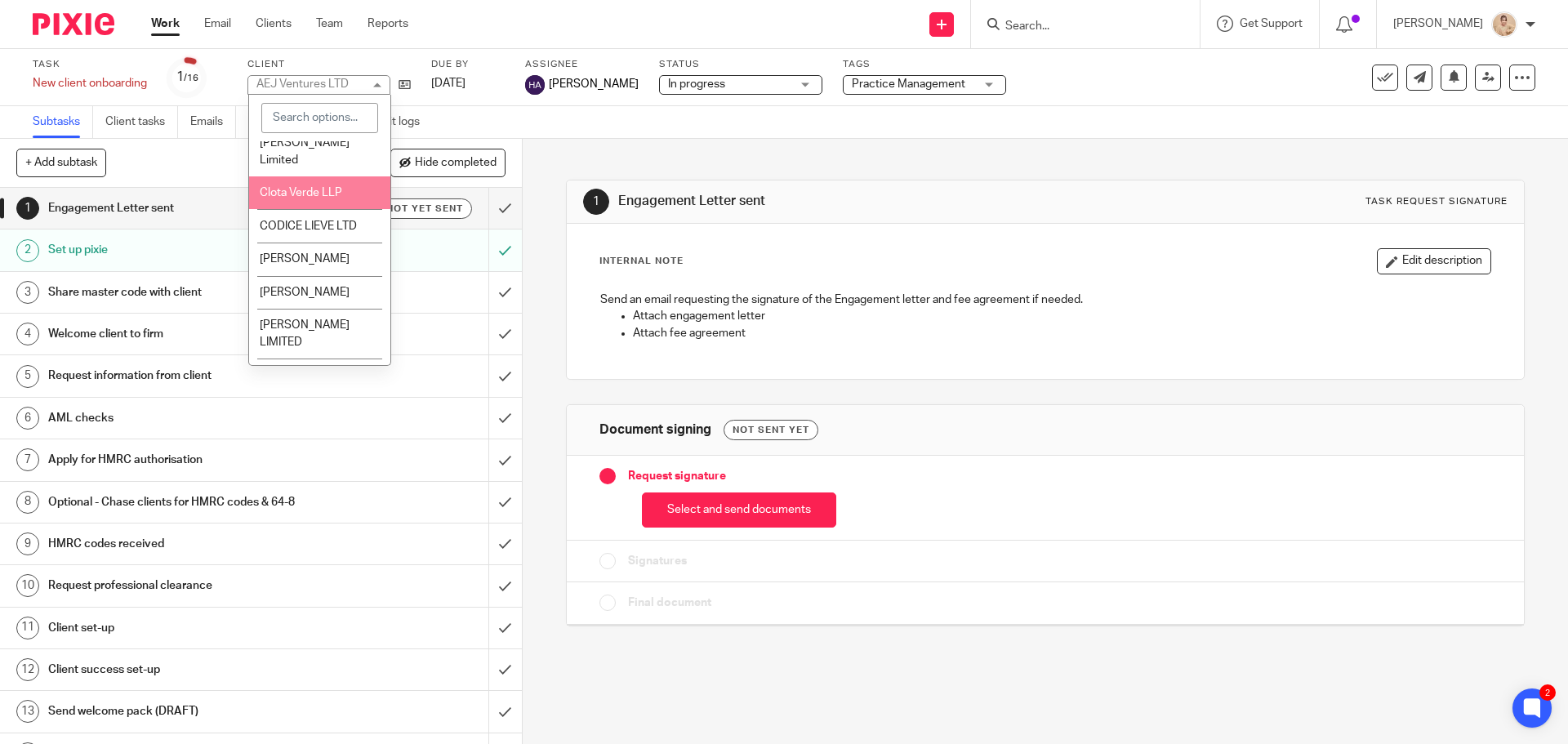
click at [337, 198] on span "Clota Verde LLP" at bounding box center [301, 193] width 82 height 12
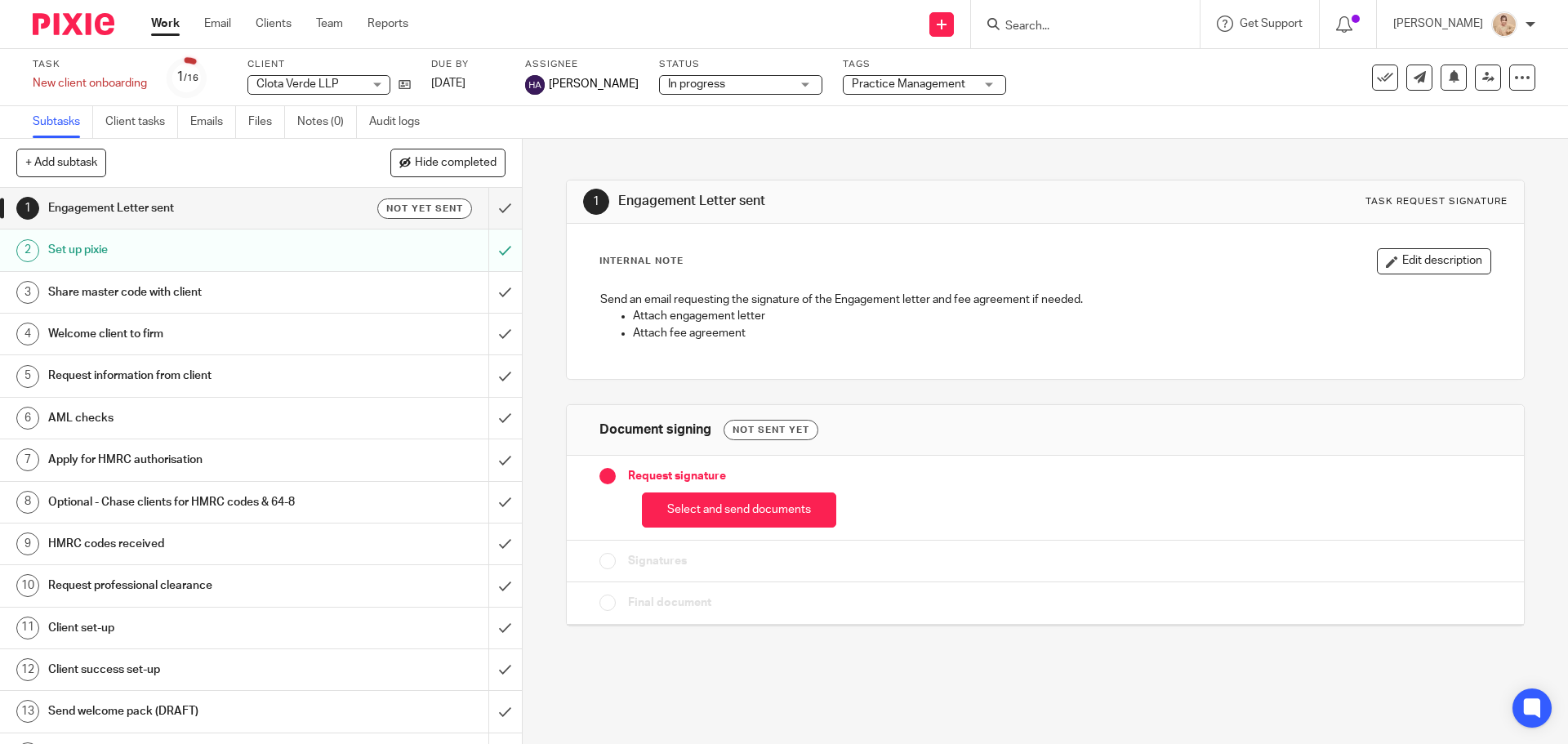
click at [338, 83] on span "Clota Verde LLP" at bounding box center [298, 84] width 82 height 12
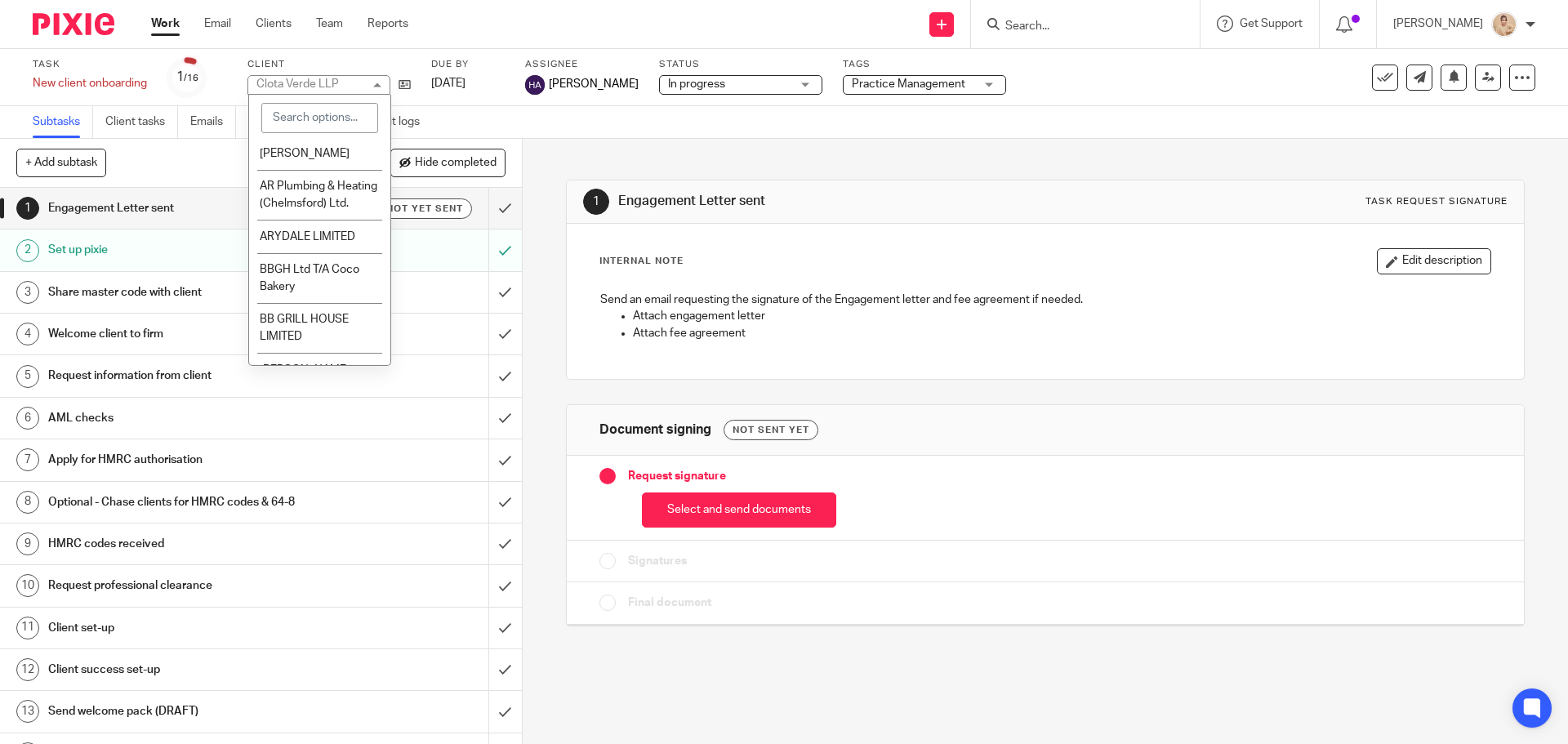
scroll to position [817, 0]
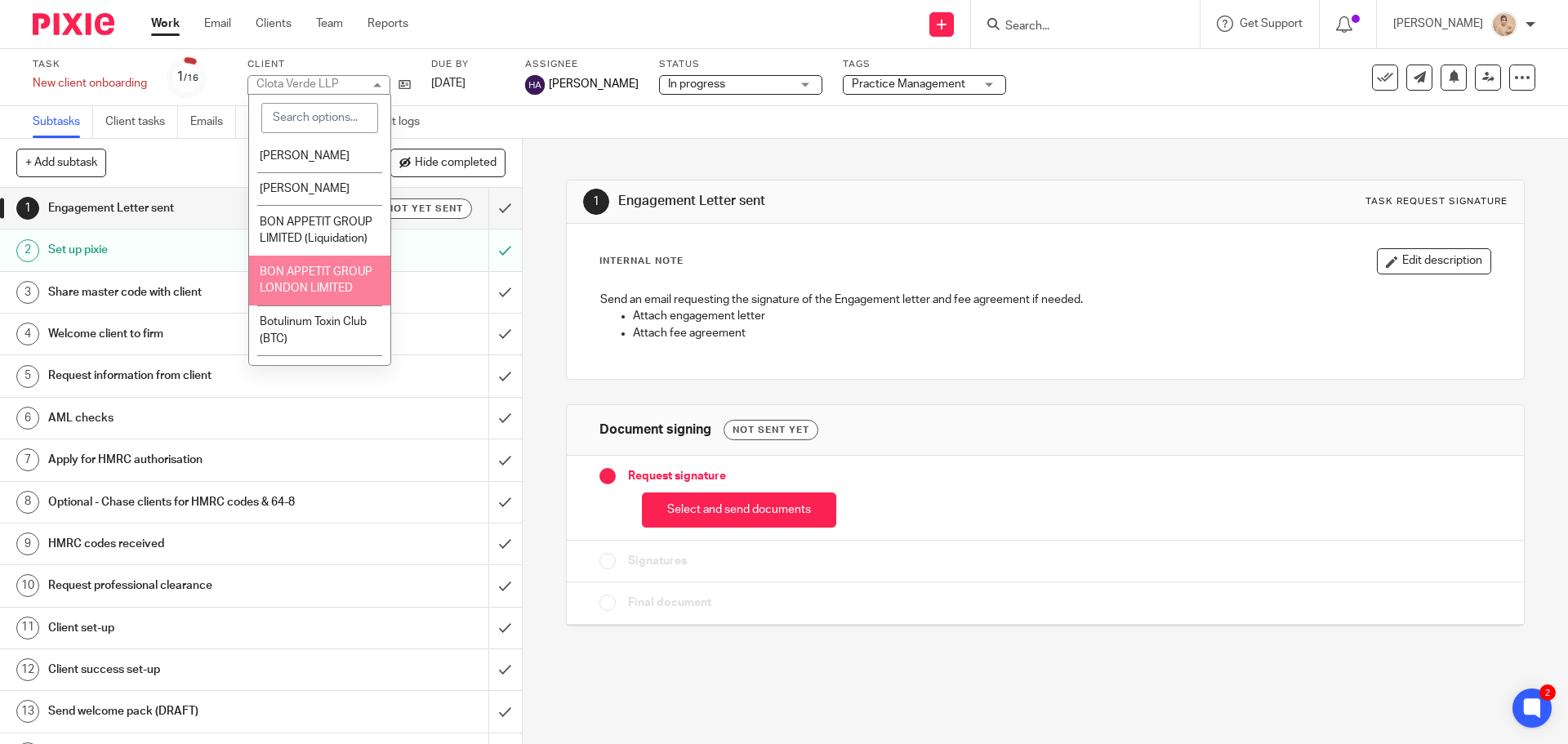
click at [324, 287] on span "BON APPETIT GROUP LONDON LIMITED" at bounding box center [316, 281] width 113 height 29
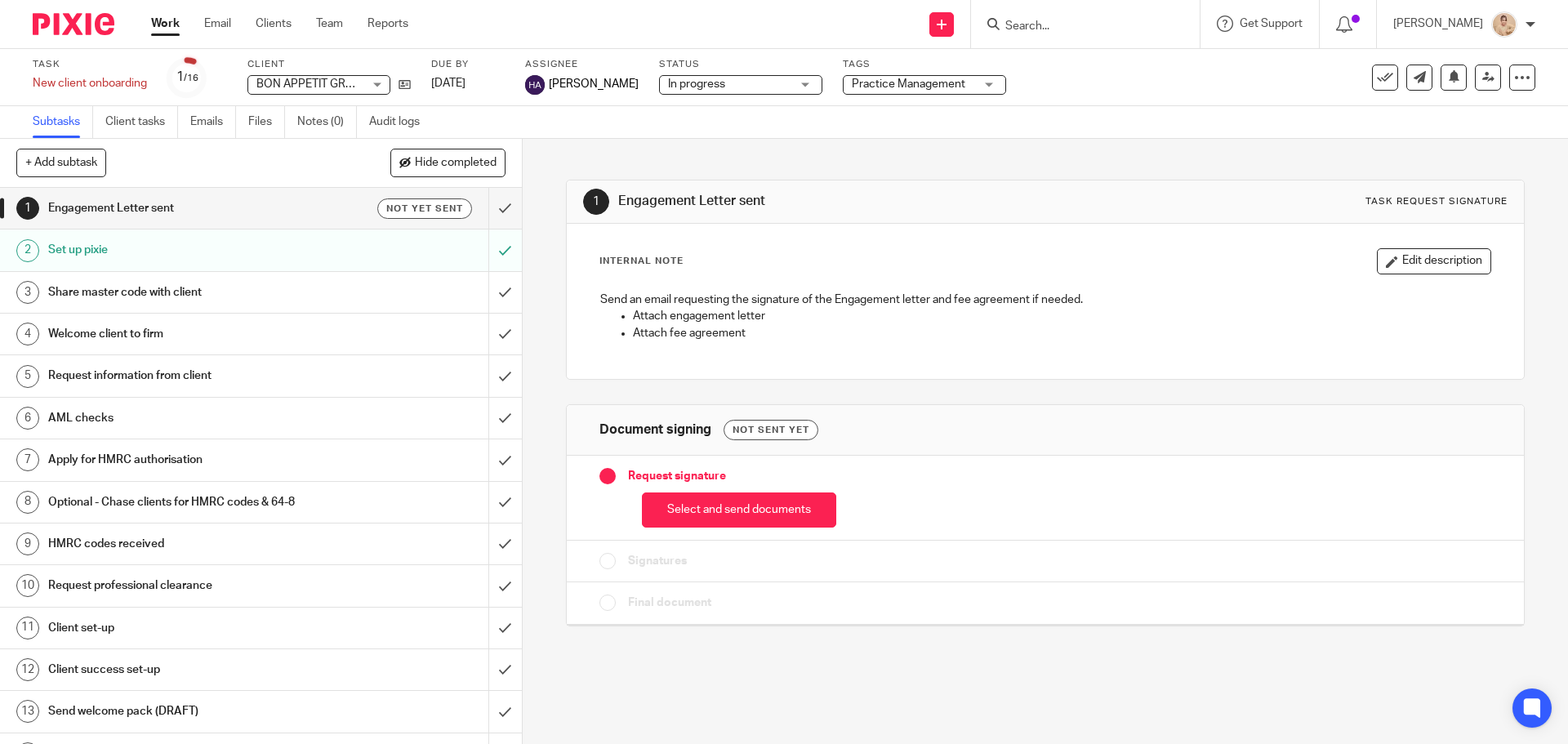
drag, startPoint x: 193, startPoint y: 30, endPoint x: 85, endPoint y: 31, distance: 108.0
click at [190, 31] on ul "Work Email Clients Team Reports" at bounding box center [292, 24] width 282 height 16
click at [85, 30] on img at bounding box center [73, 24] width 81 height 22
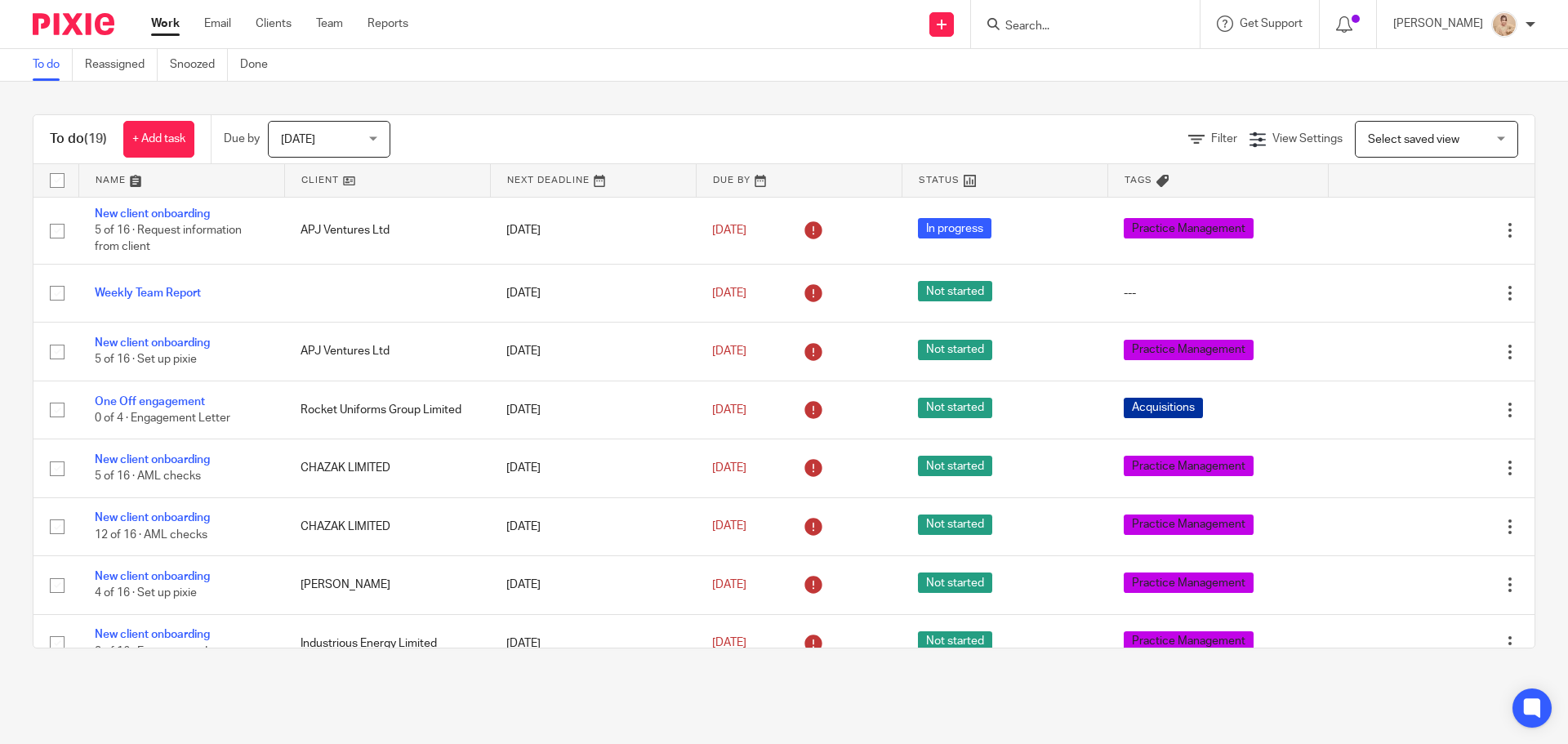
click at [1049, 26] on input "Search" at bounding box center [1077, 27] width 147 height 15
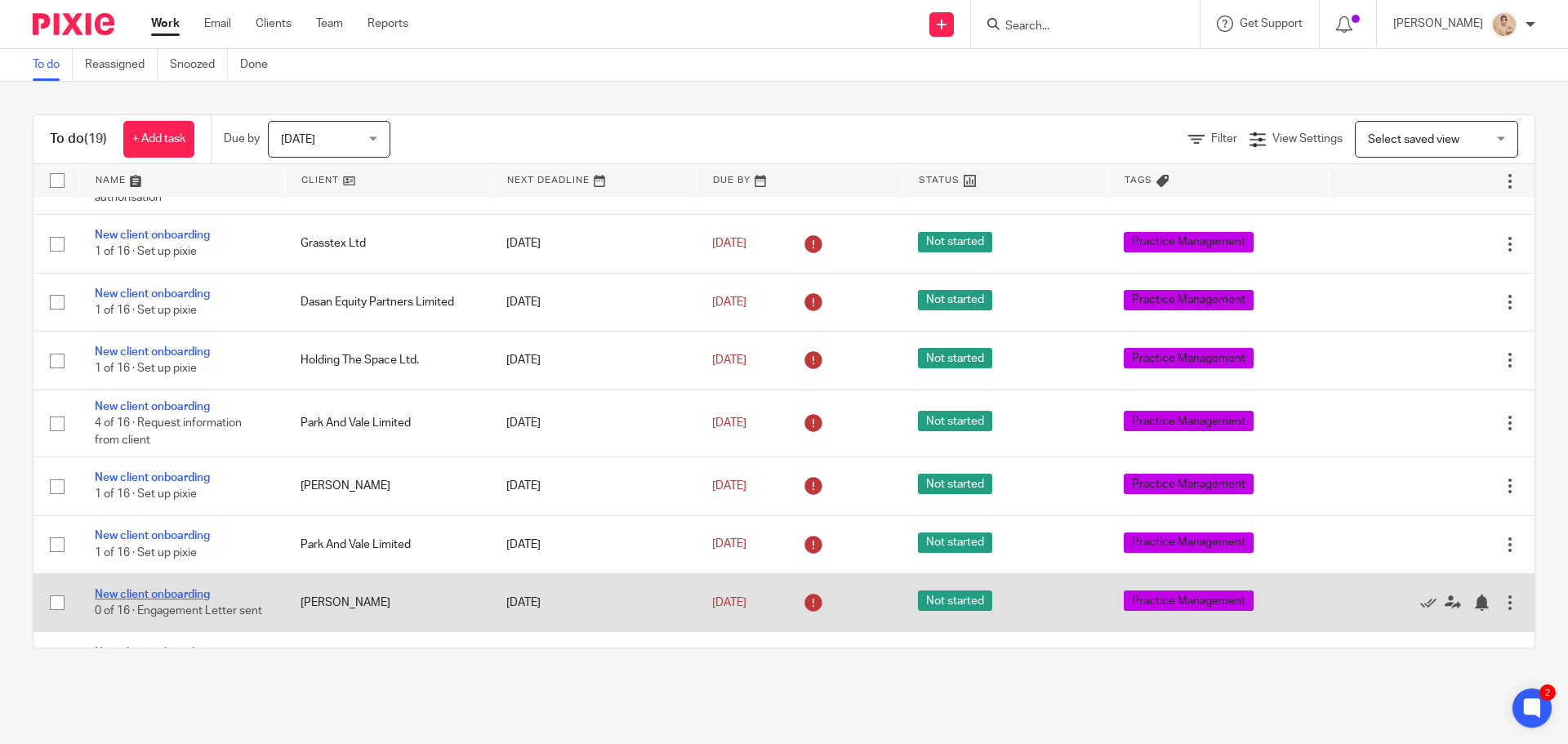
scroll to position [521, 0]
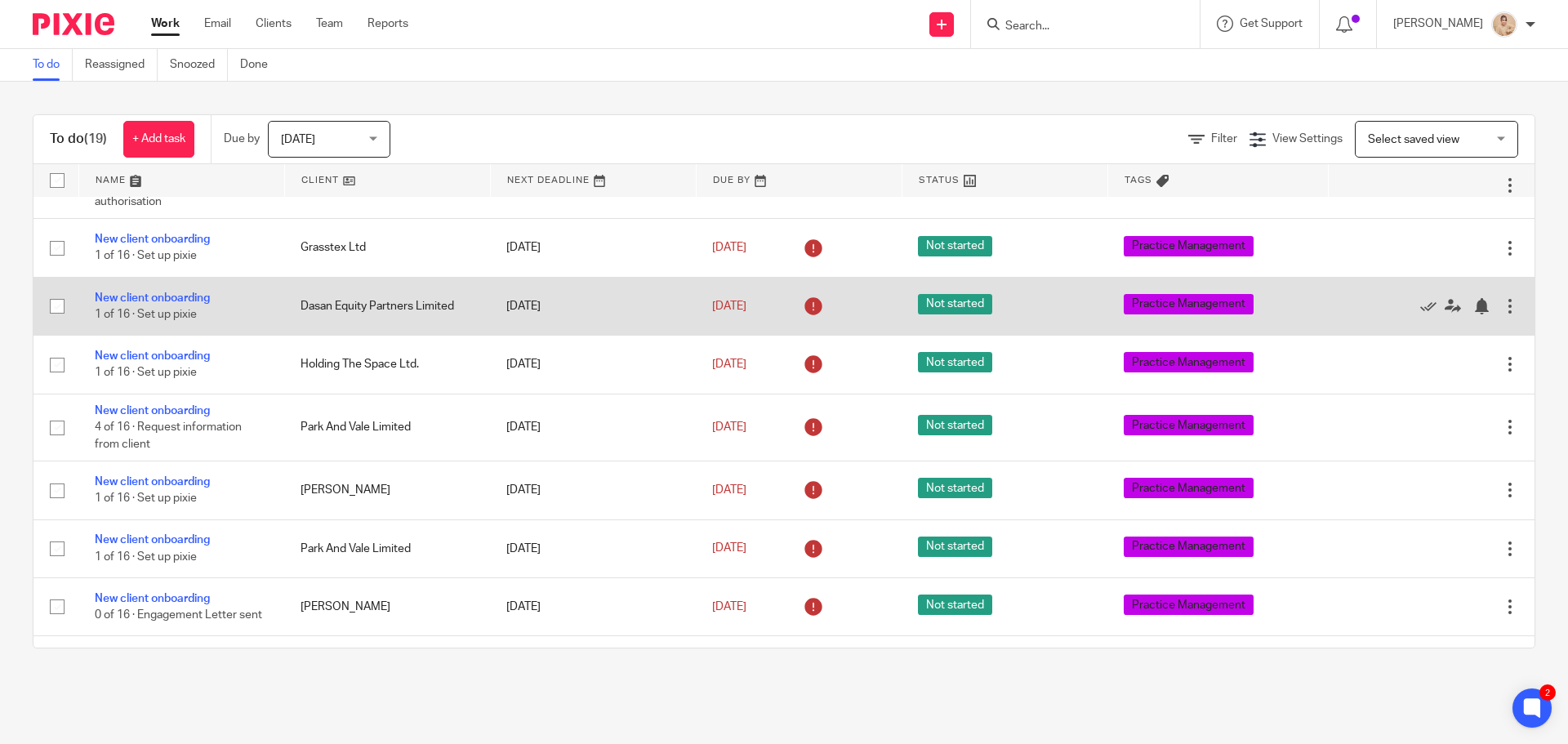
click at [405, 316] on td "Dasan Equity Partners Limited" at bounding box center [387, 306] width 206 height 58
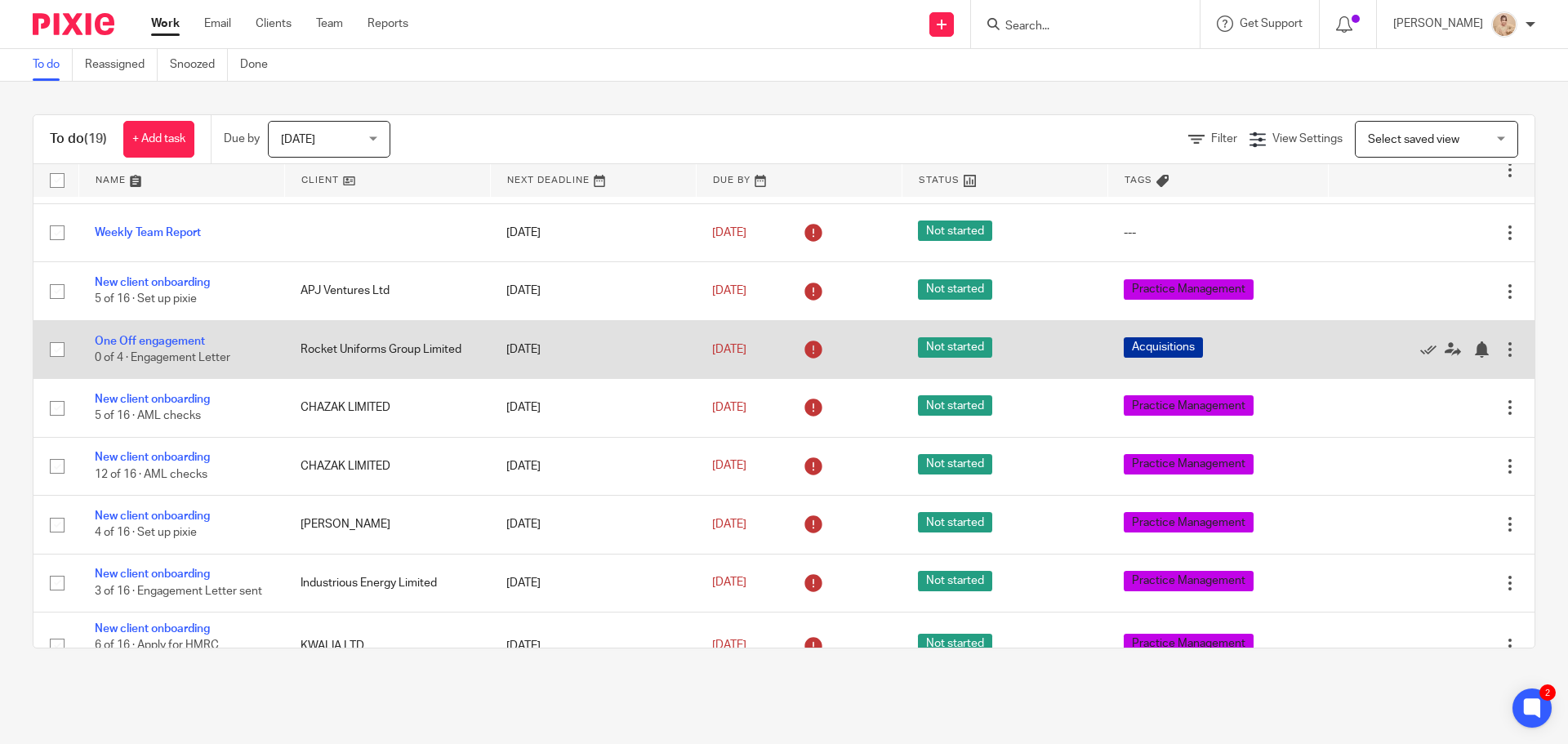
scroll to position [0, 0]
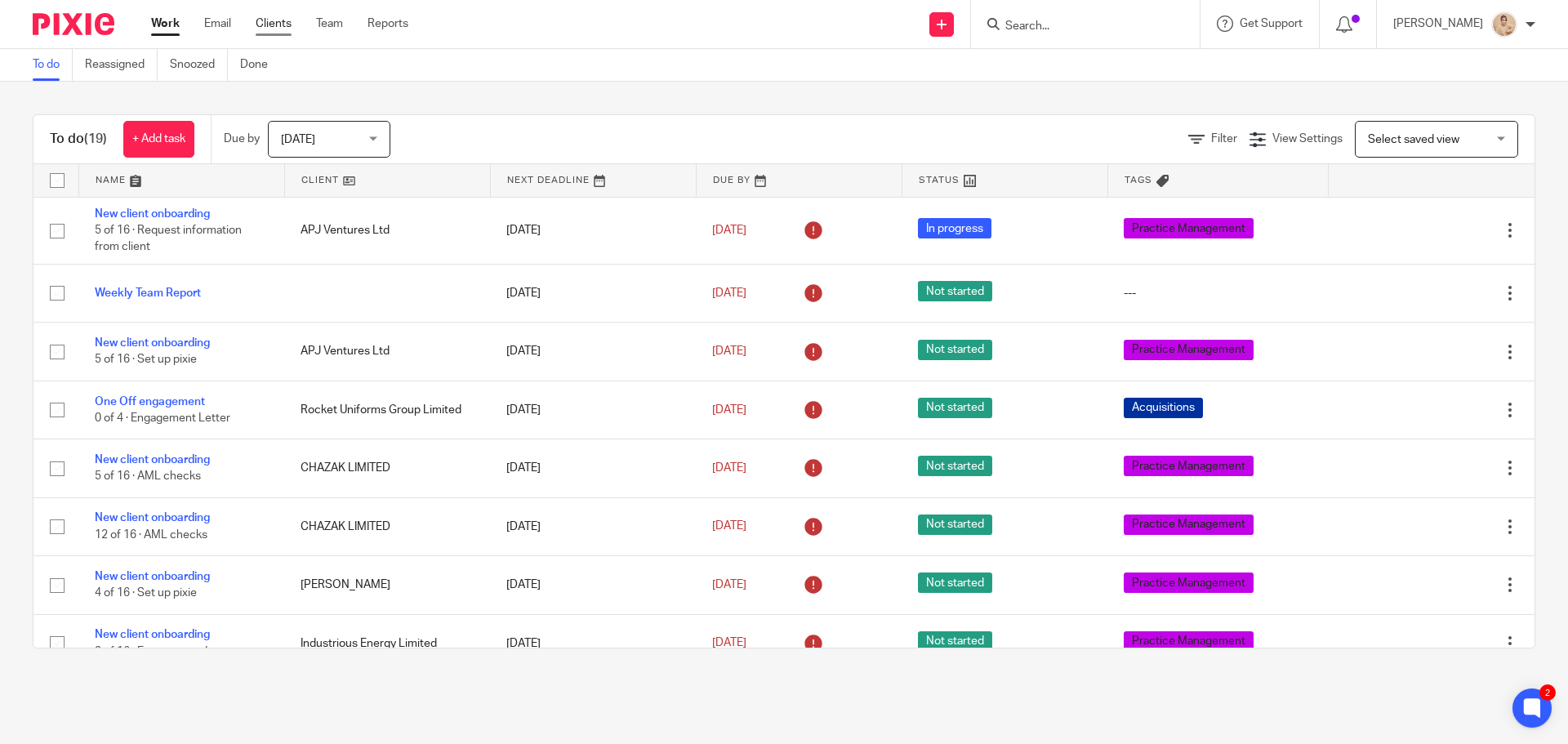
click at [280, 21] on link "Clients" at bounding box center [274, 24] width 36 height 16
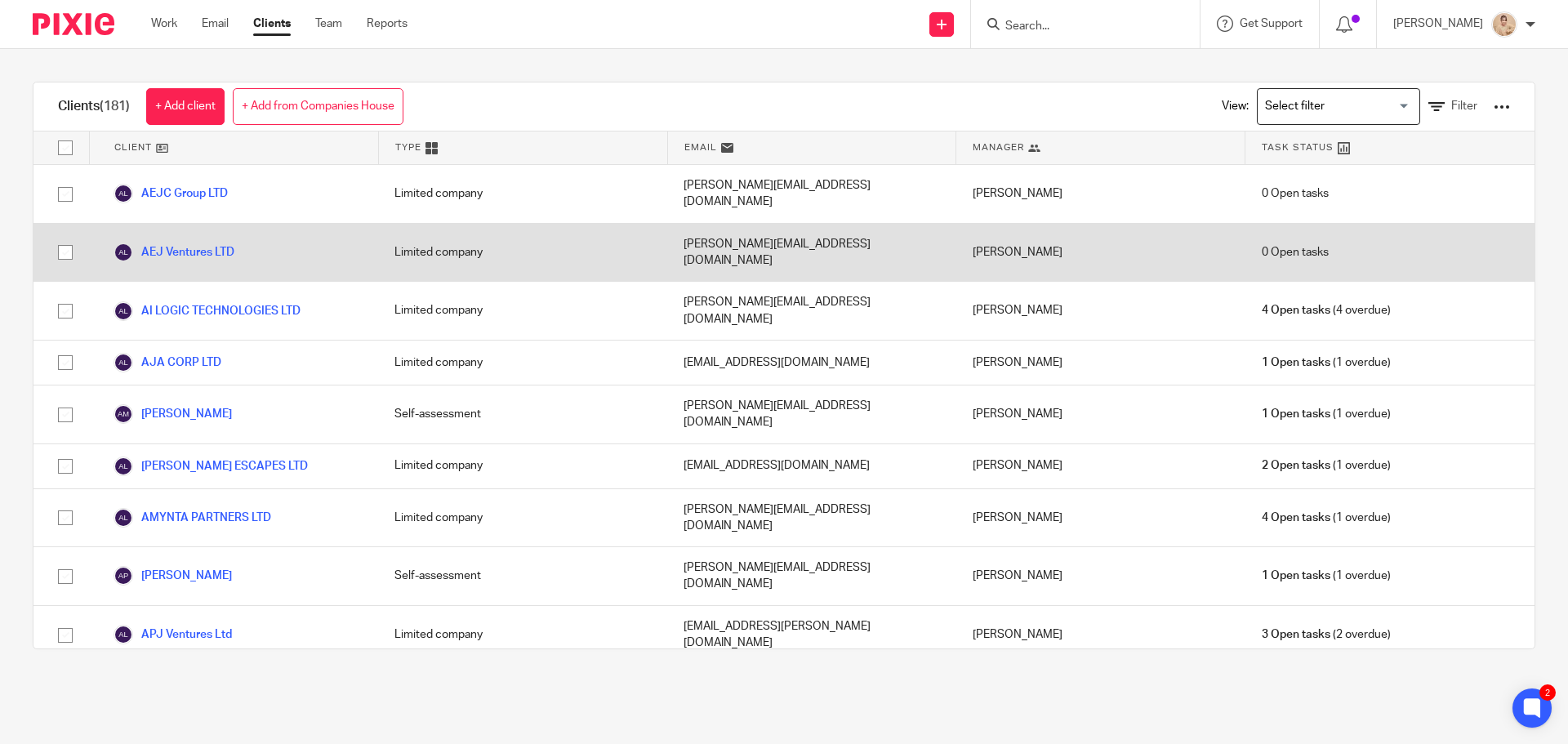
click at [211, 224] on div "AEJ Ventures LTD" at bounding box center [233, 253] width 289 height 58
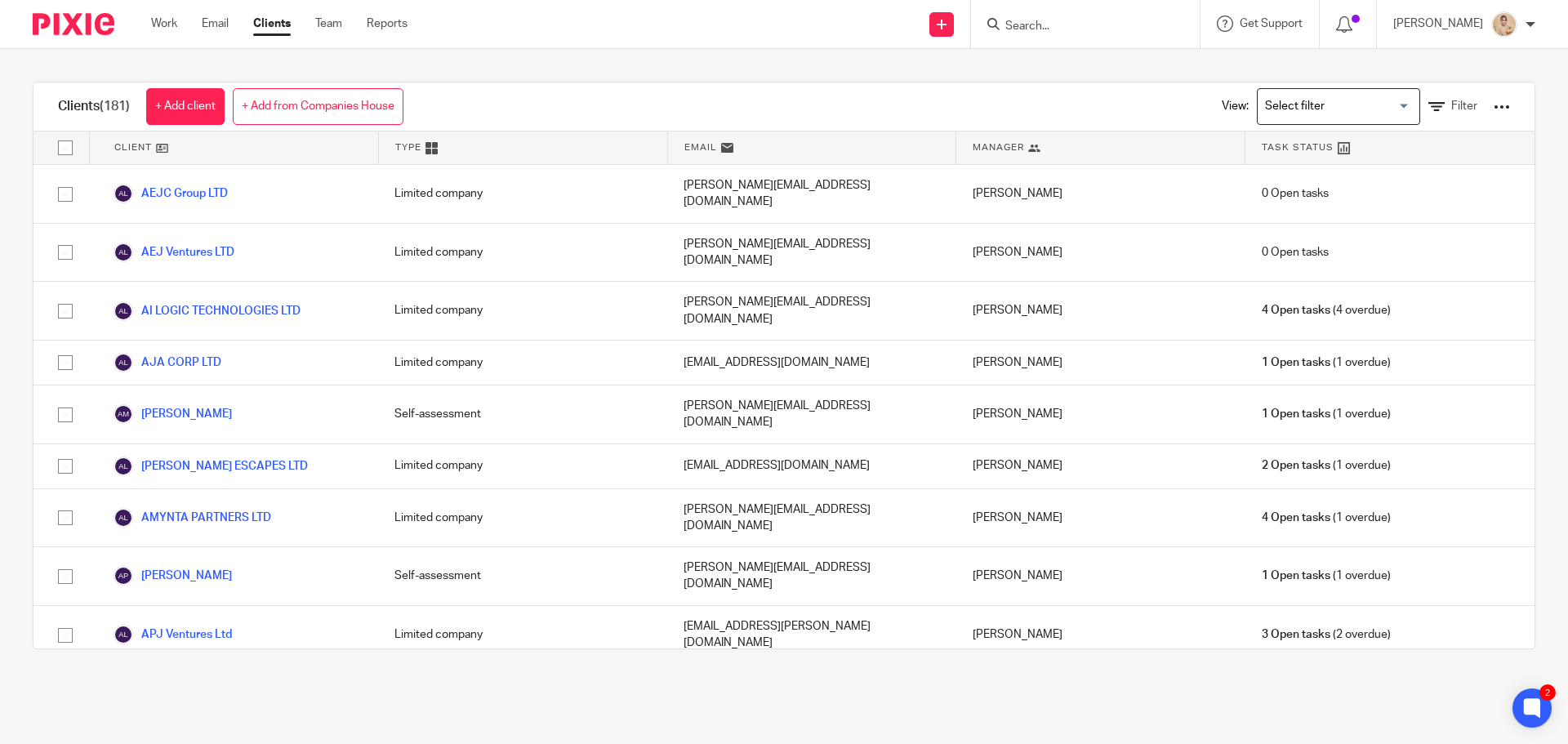
click at [1134, 21] on input "Search" at bounding box center [1077, 27] width 147 height 15
paste input "Mikhail Erenburg"
type input "Mikhail Erenburg"
click button "submit" at bounding box center [0, 0] width 0 height 0
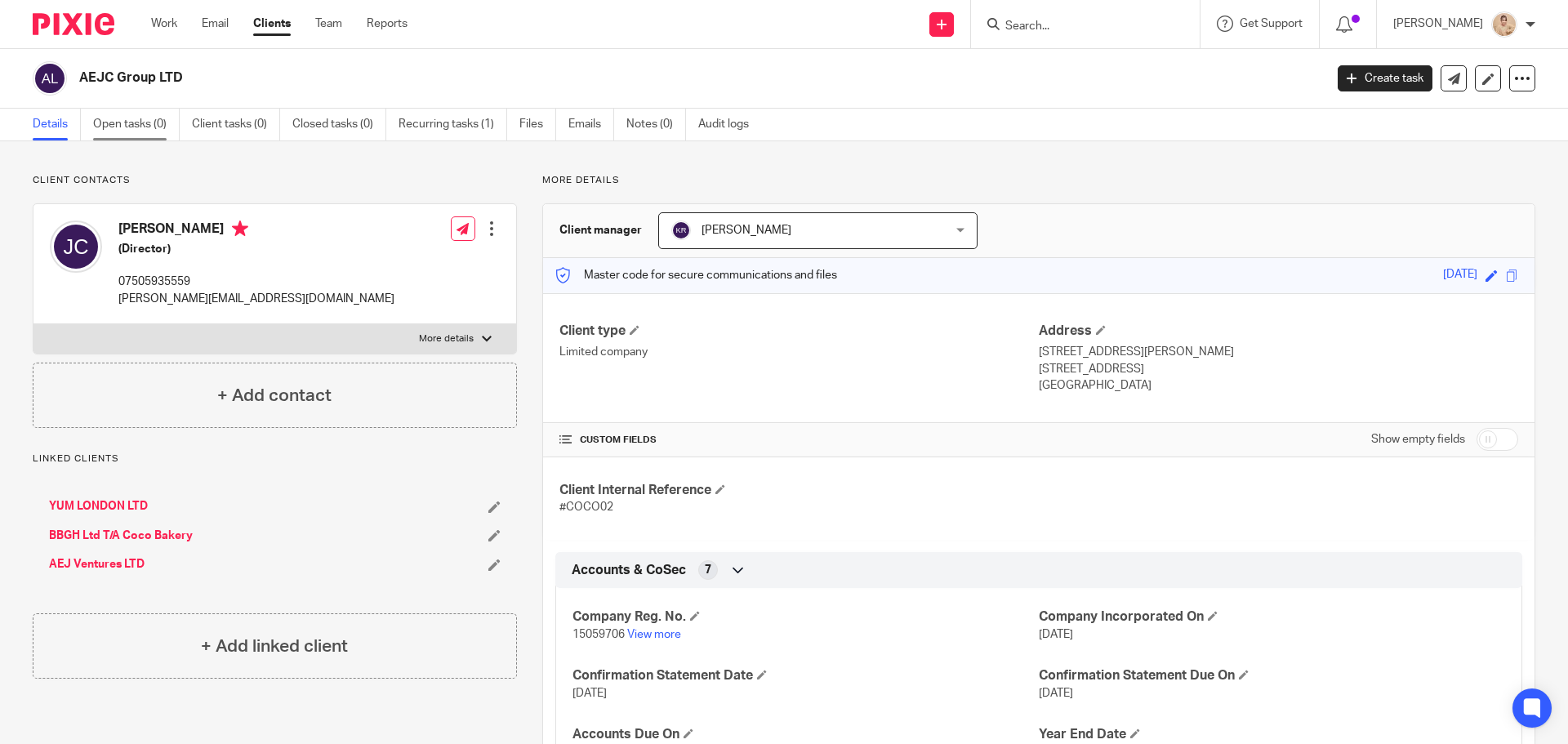
click at [160, 122] on link "Open tasks (0)" at bounding box center [136, 124] width 86 height 32
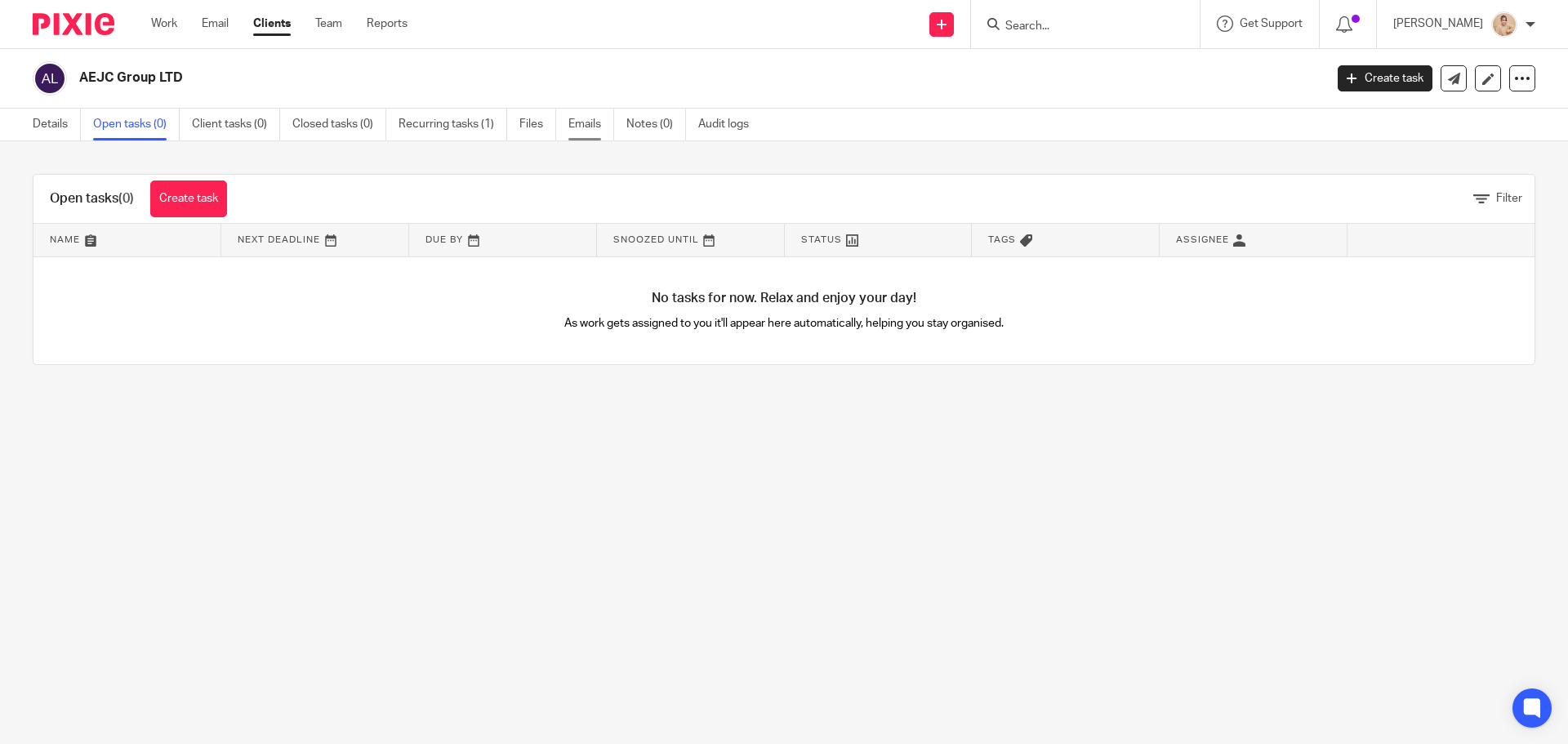
click at [589, 128] on link "Emails" at bounding box center [591, 124] width 46 height 32
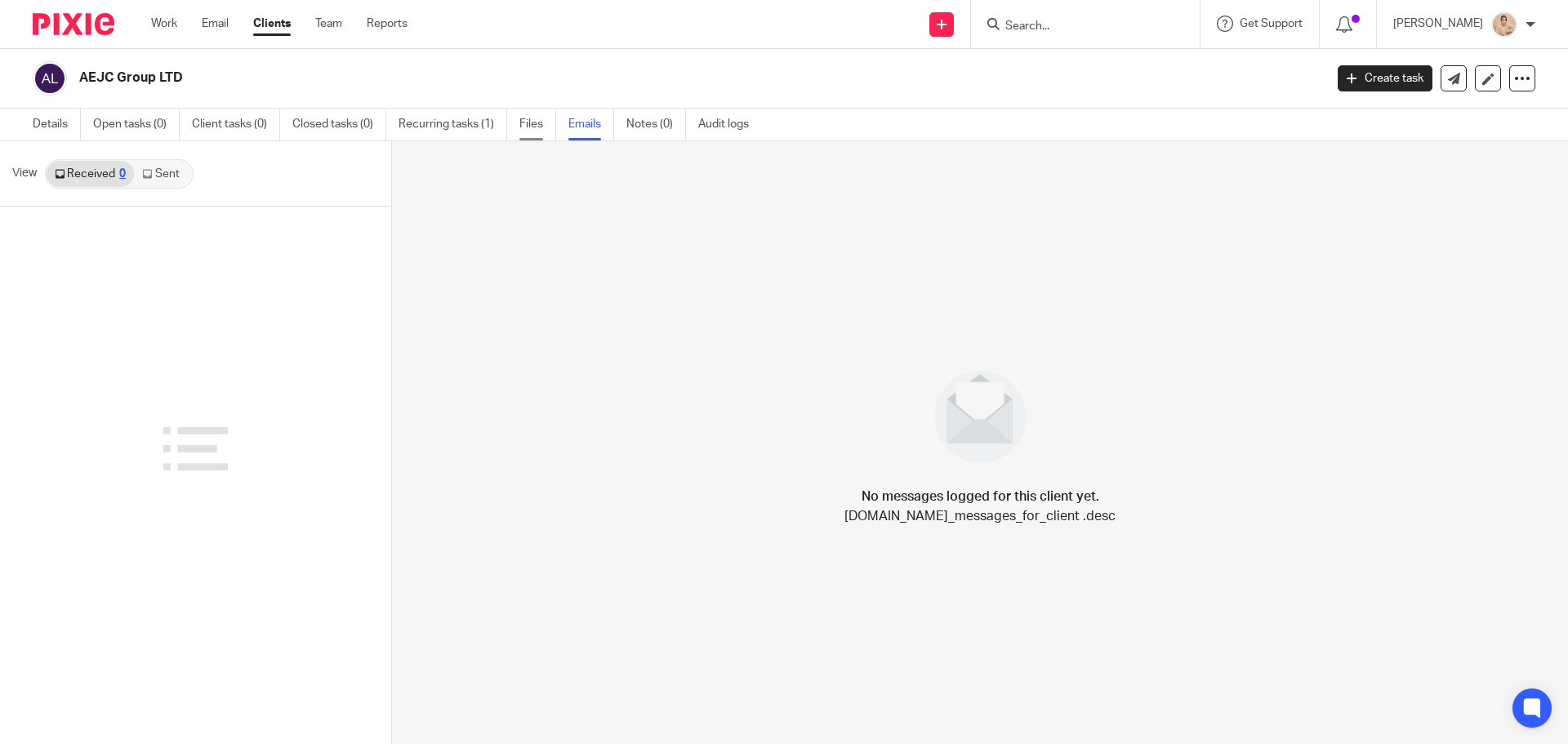
click at [536, 128] on link "Files" at bounding box center [537, 124] width 37 height 32
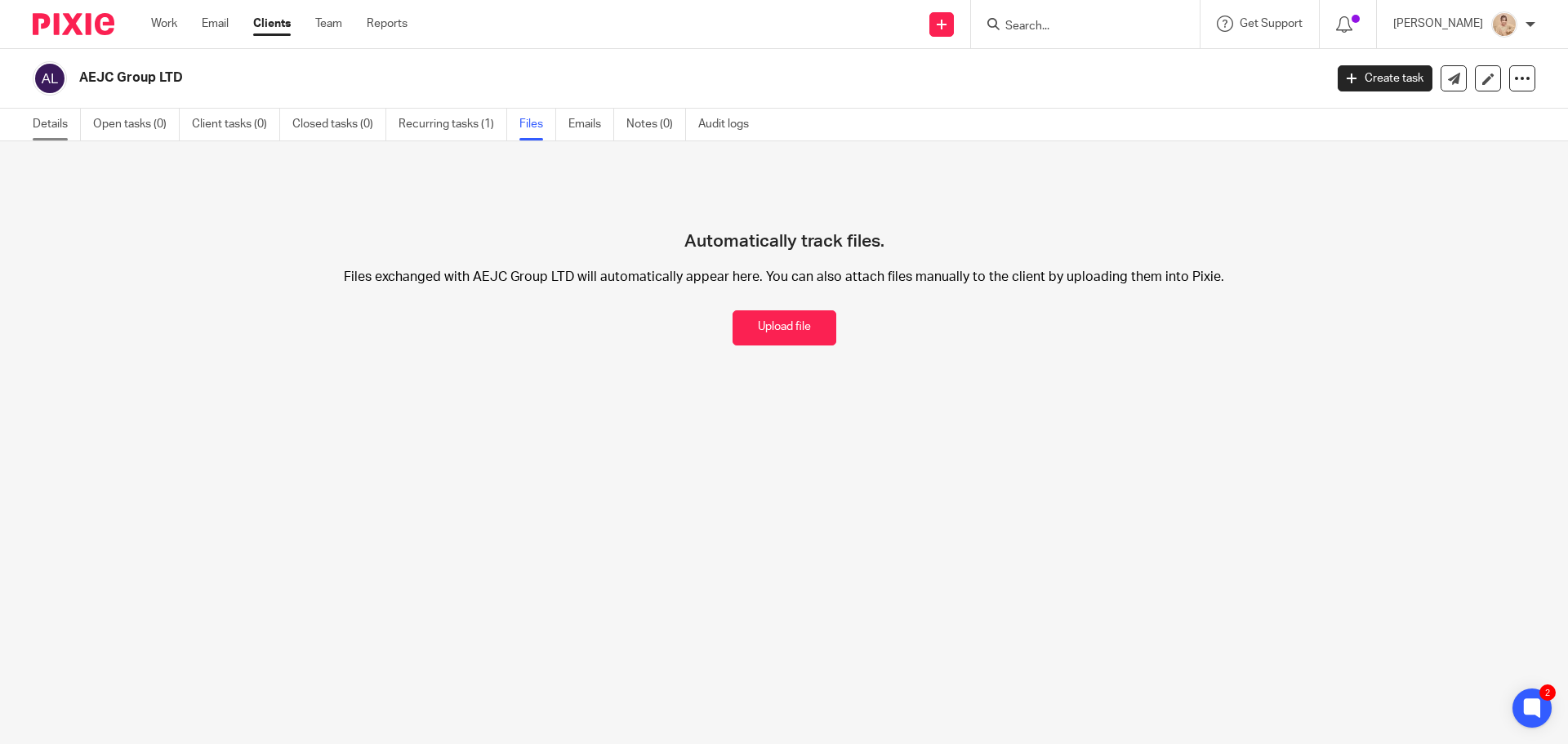
click at [44, 122] on link "Details" at bounding box center [57, 124] width 49 height 32
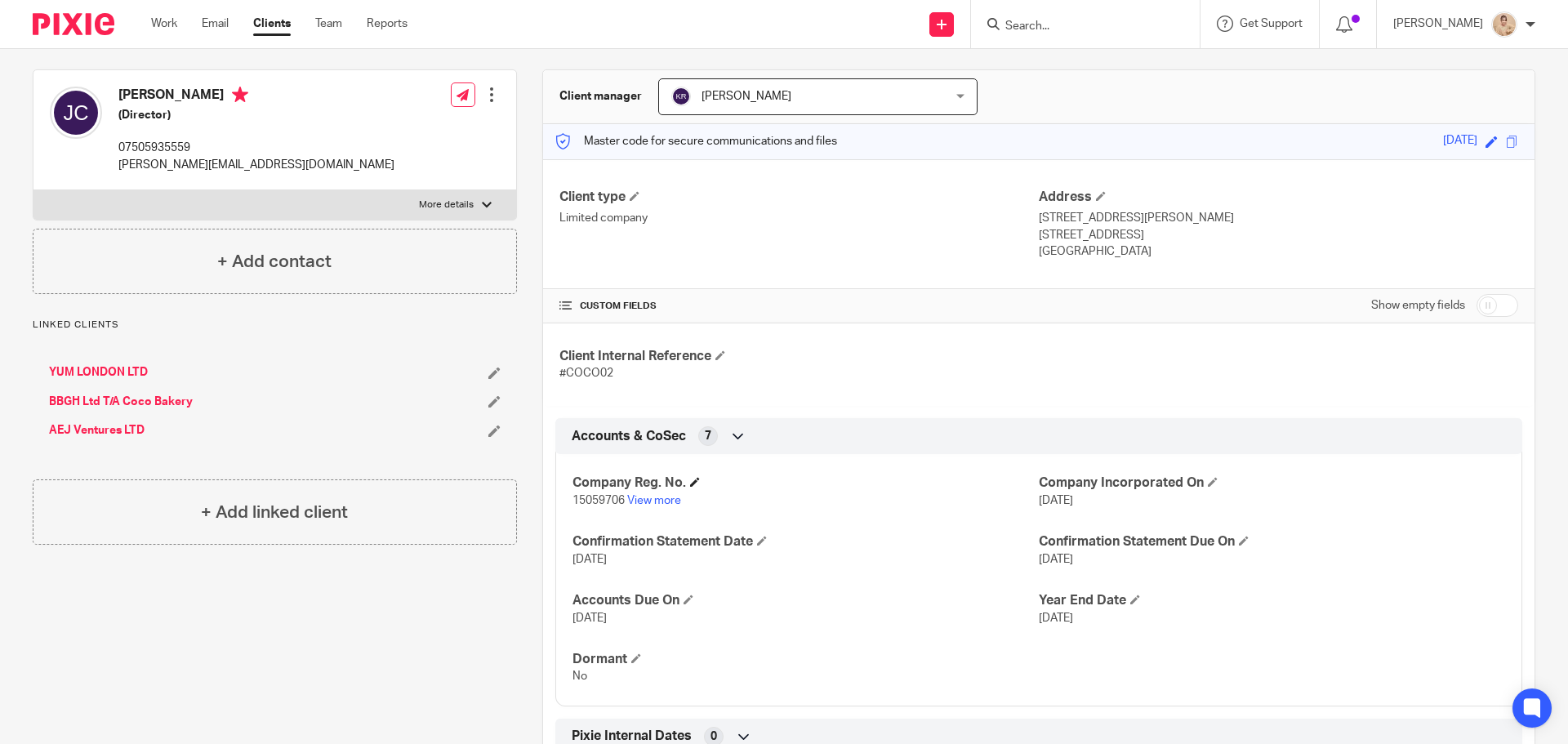
scroll to position [109, 0]
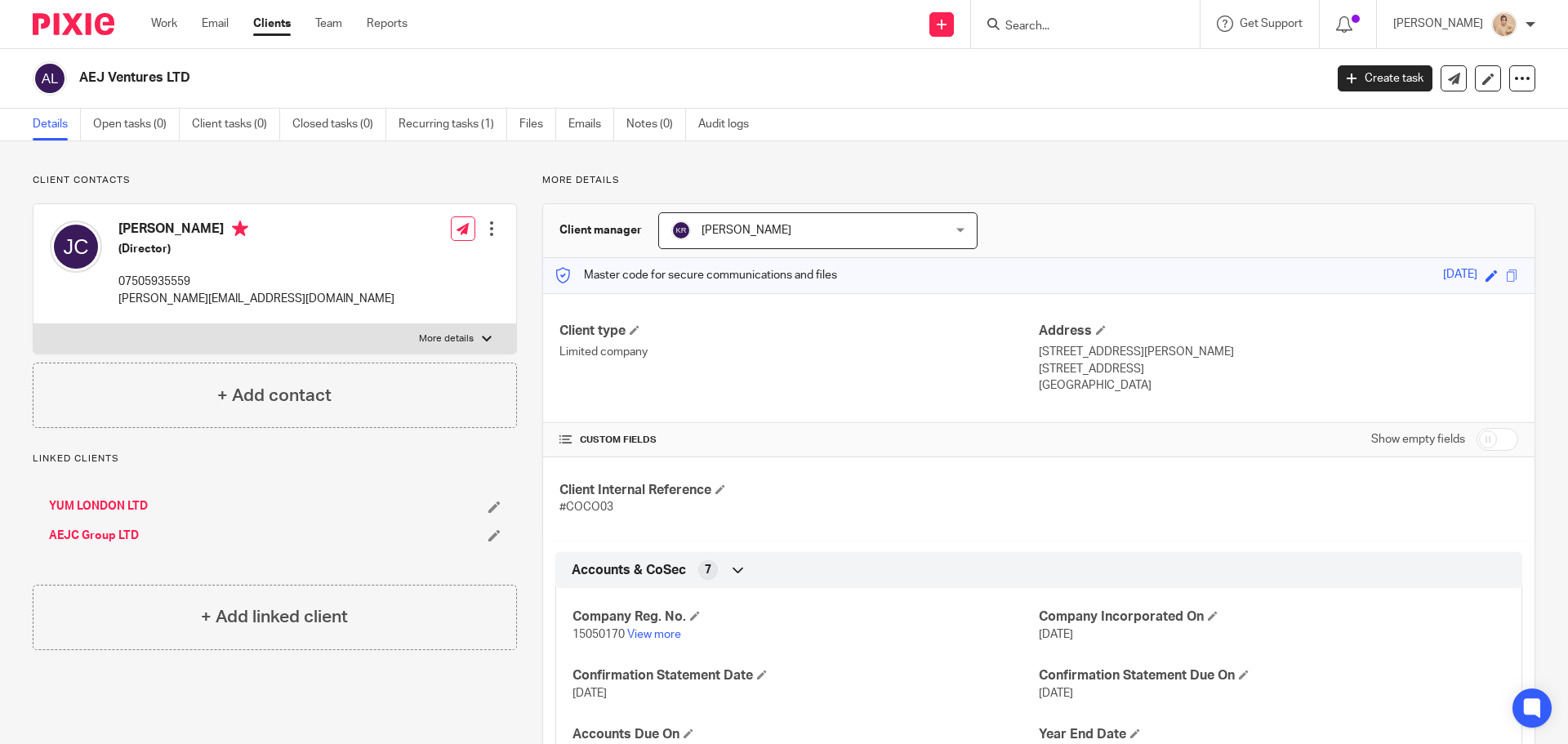
drag, startPoint x: 158, startPoint y: 128, endPoint x: 185, endPoint y: 128, distance: 27.0
click at [159, 128] on link "Open tasks (0)" at bounding box center [136, 124] width 86 height 32
